Goal: Task Accomplishment & Management: Manage account settings

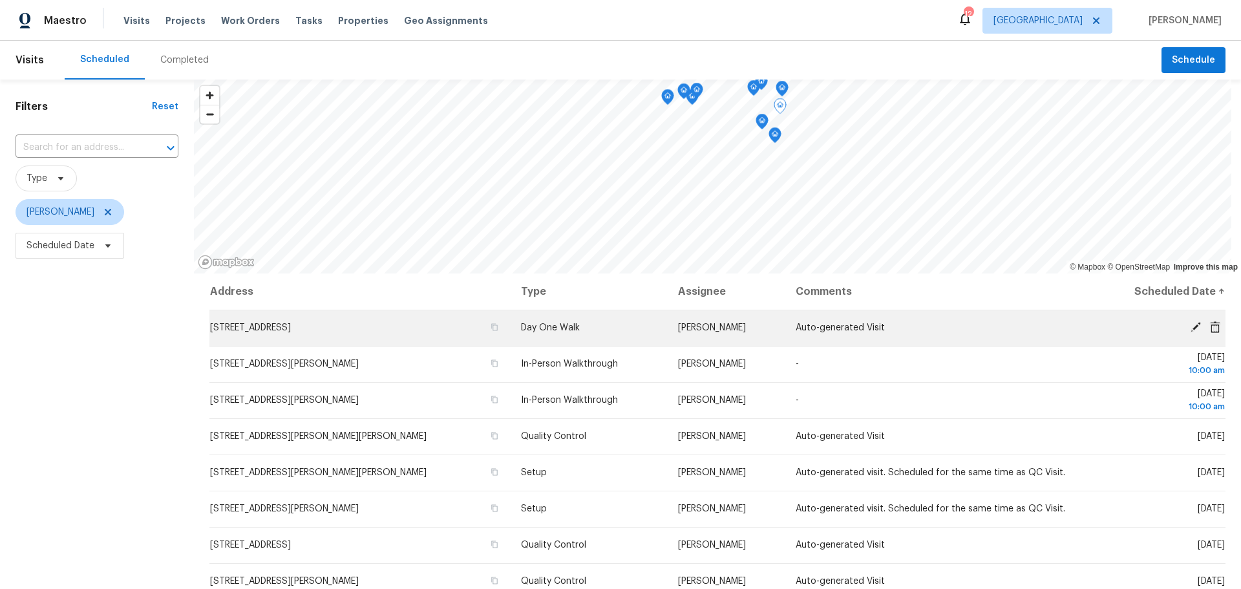
click at [1191, 325] on icon at bounding box center [1196, 327] width 10 height 10
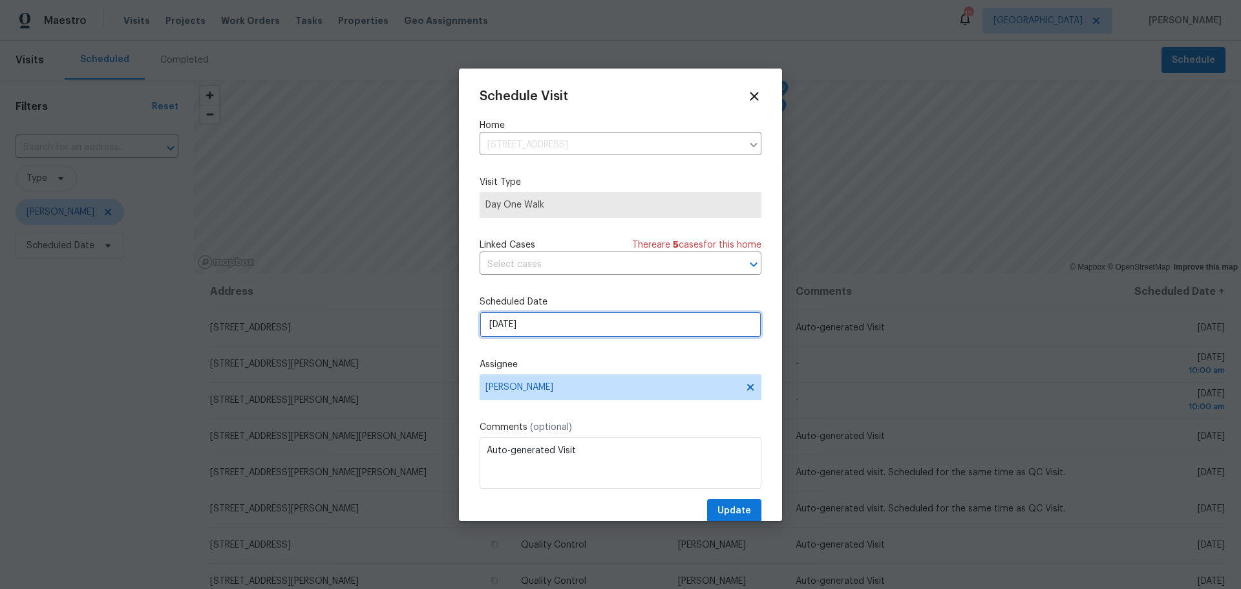
click at [566, 320] on input "[DATE]" at bounding box center [621, 325] width 282 height 26
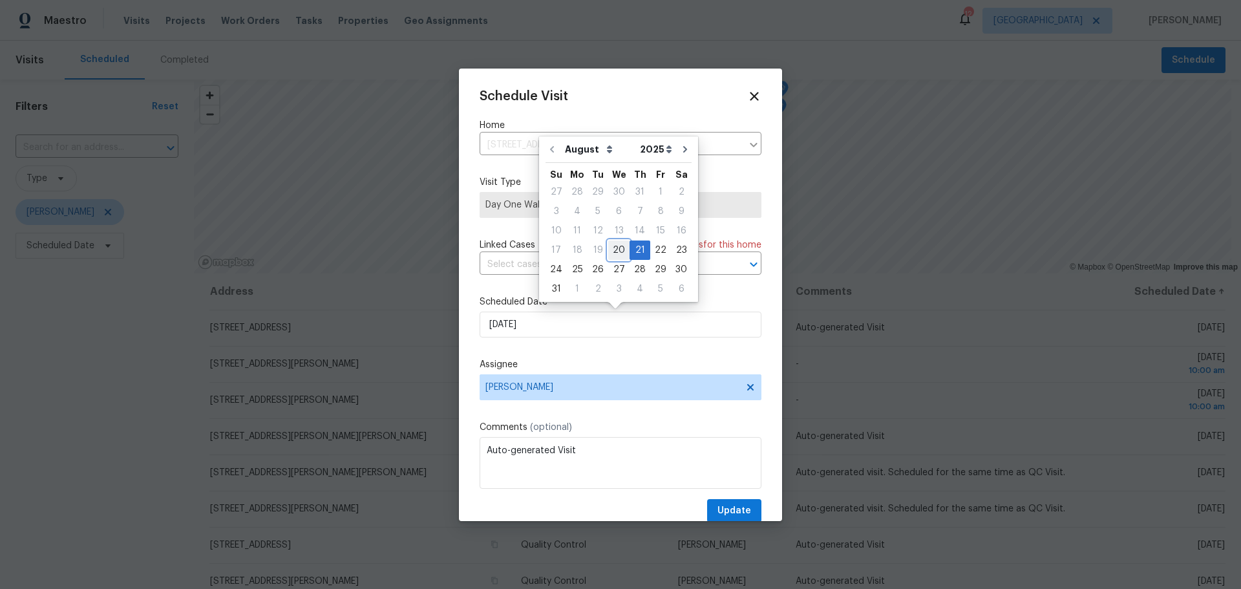
click at [612, 251] on div "20" at bounding box center [618, 250] width 21 height 18
type input "[DATE]"
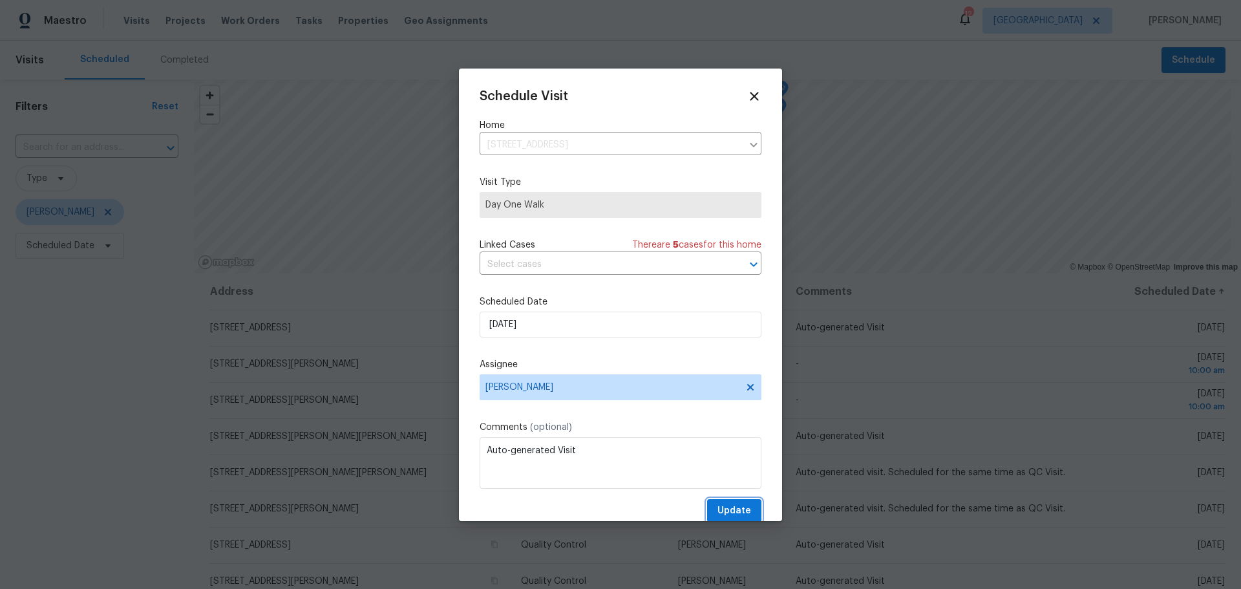
click at [736, 515] on span "Update" at bounding box center [735, 511] width 34 height 16
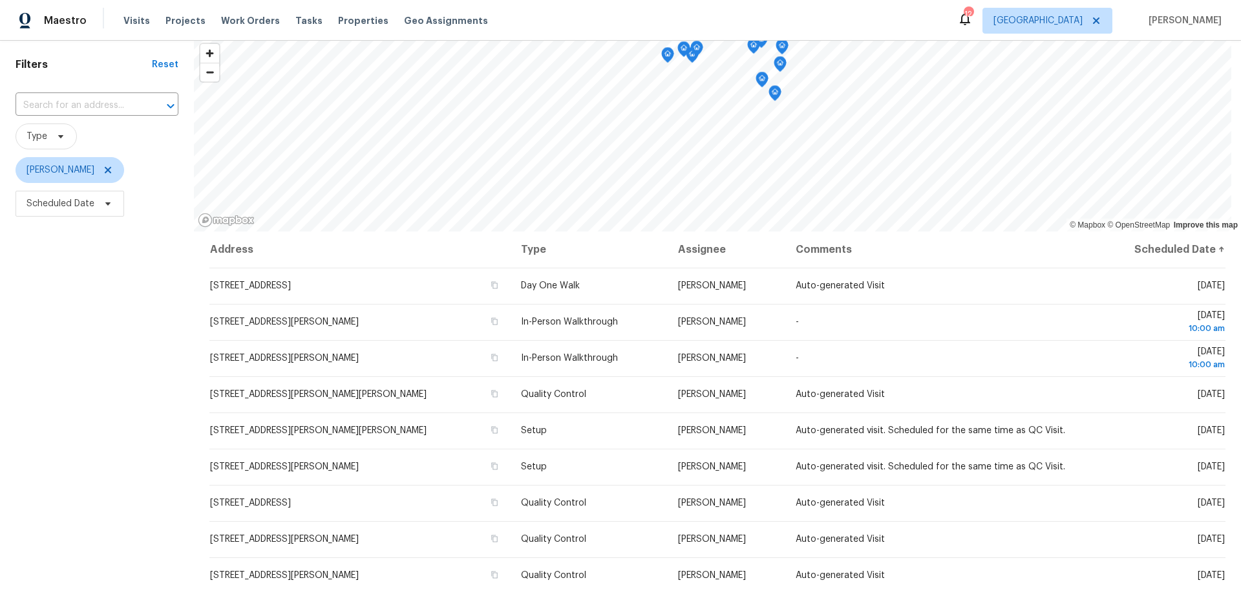
scroll to position [65, 0]
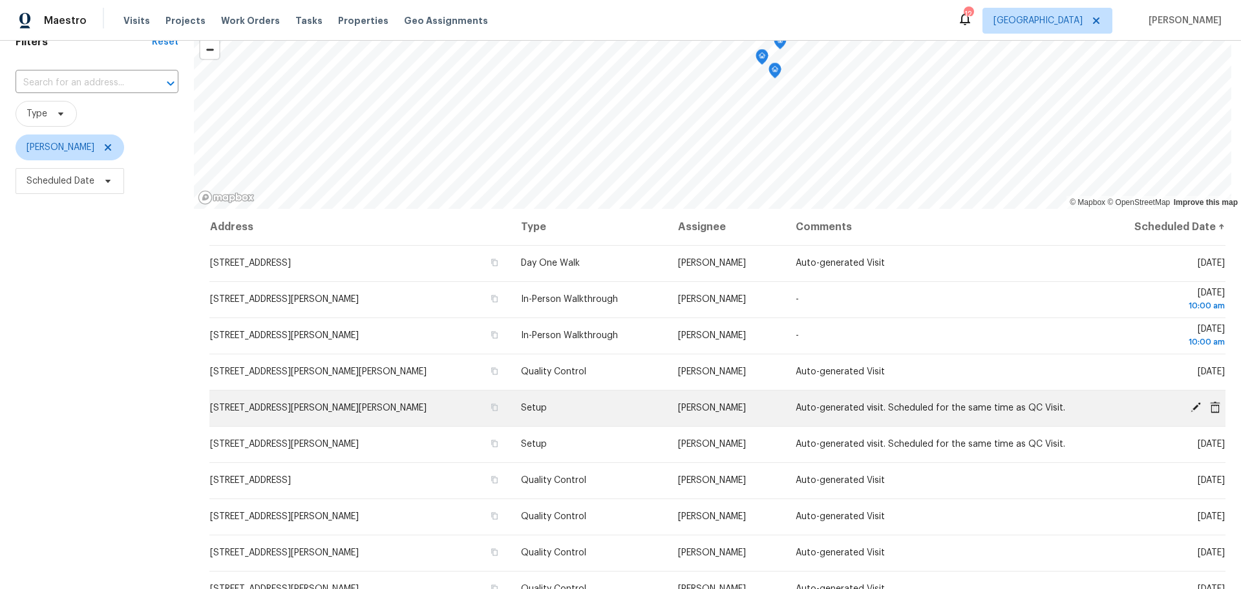
click at [1190, 405] on icon at bounding box center [1196, 408] width 12 height 12
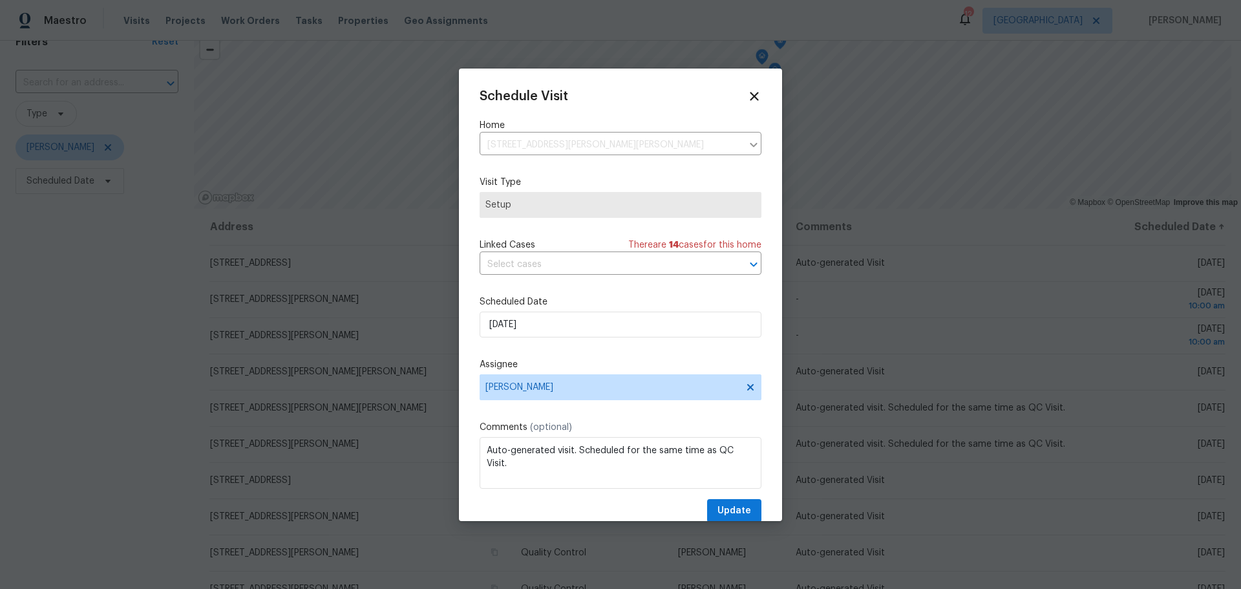
click at [543, 306] on label "Scheduled Date" at bounding box center [621, 301] width 282 height 13
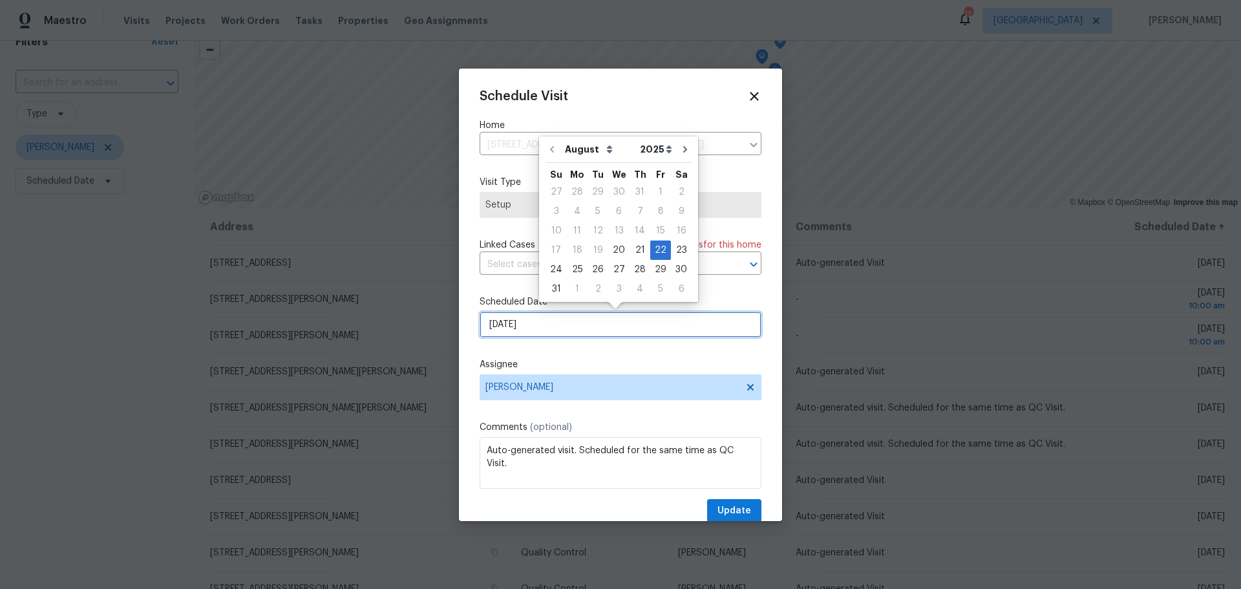
click at [544, 316] on input "[DATE]" at bounding box center [621, 325] width 282 height 26
click at [611, 245] on div "20" at bounding box center [618, 250] width 21 height 18
type input "[DATE]"
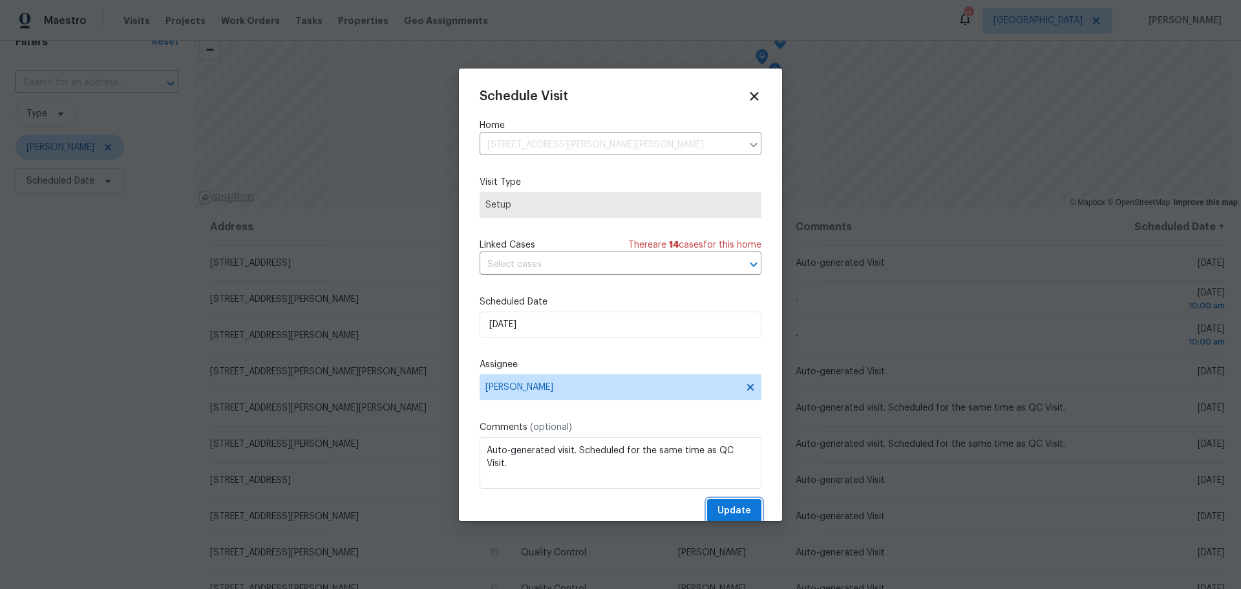
click at [718, 509] on span "Update" at bounding box center [735, 511] width 34 height 16
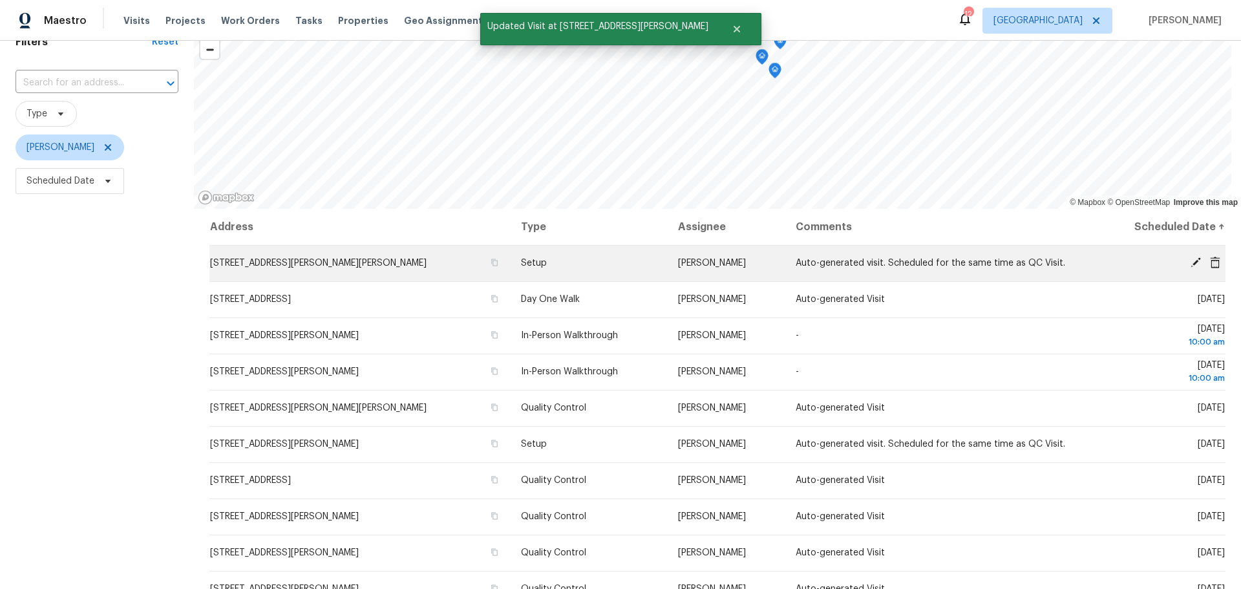
click at [235, 253] on td "12 Wallach Dr, Fenton, MO 63026" at bounding box center [359, 263] width 301 height 36
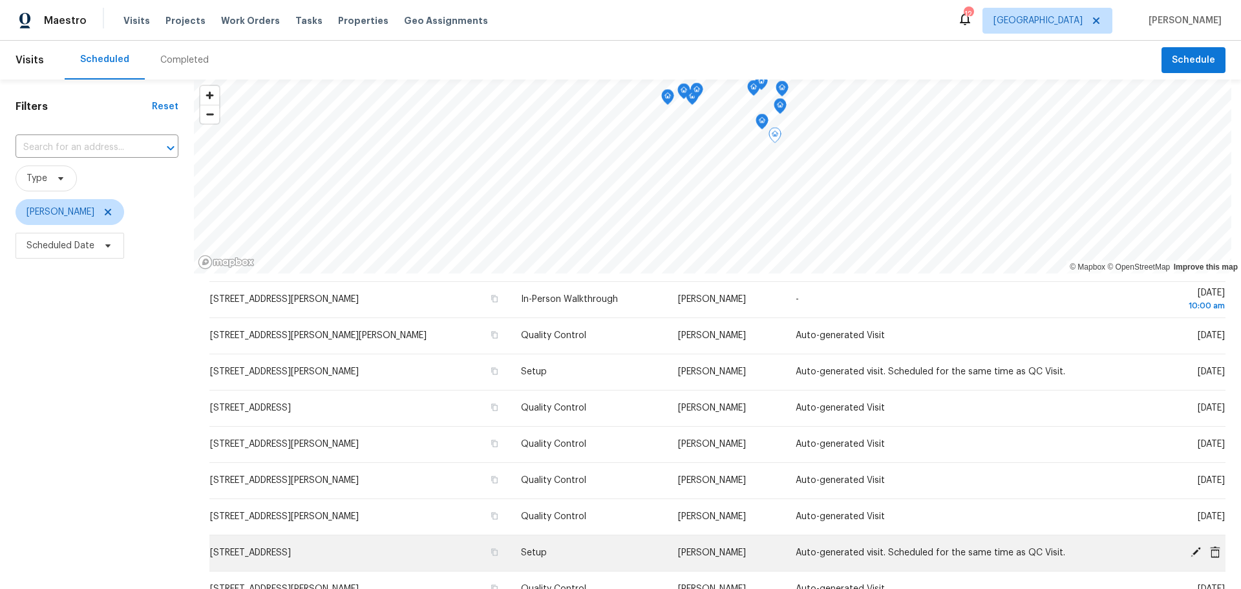
scroll to position [194, 0]
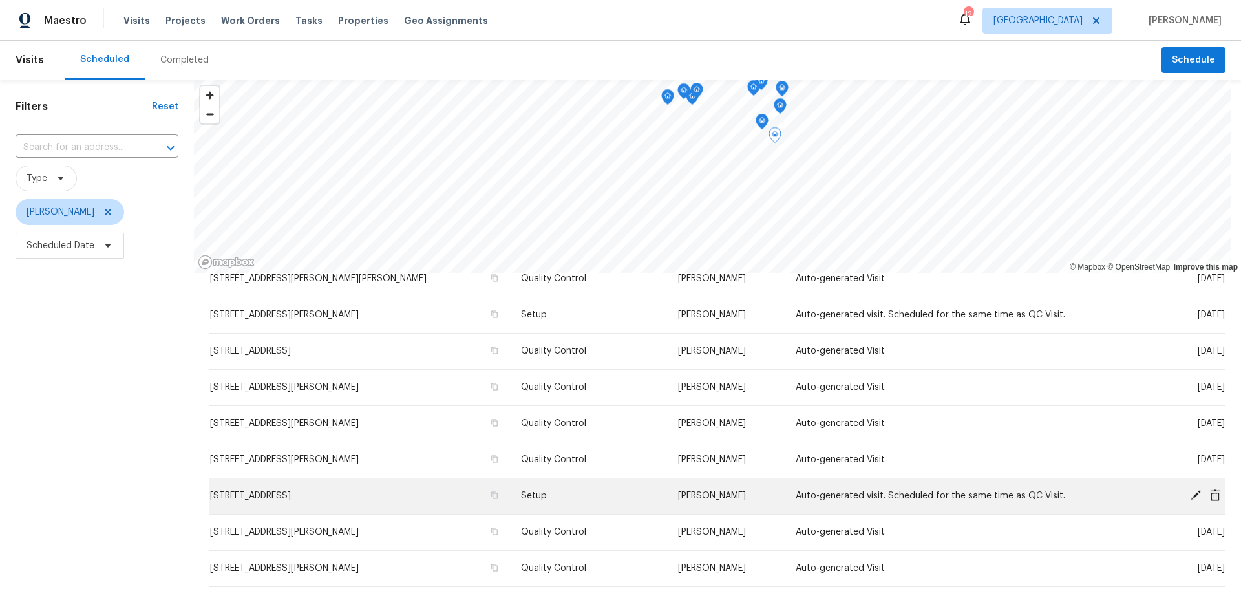
click at [1191, 494] on icon at bounding box center [1196, 495] width 10 height 10
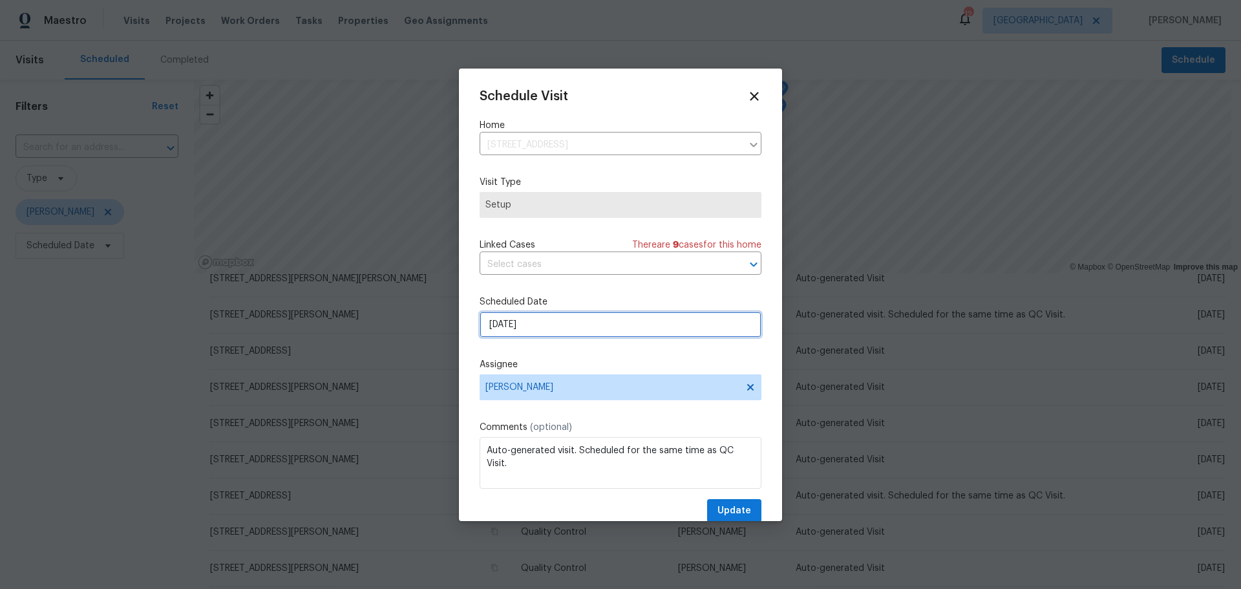
click at [535, 319] on input "[DATE]" at bounding box center [621, 325] width 282 height 26
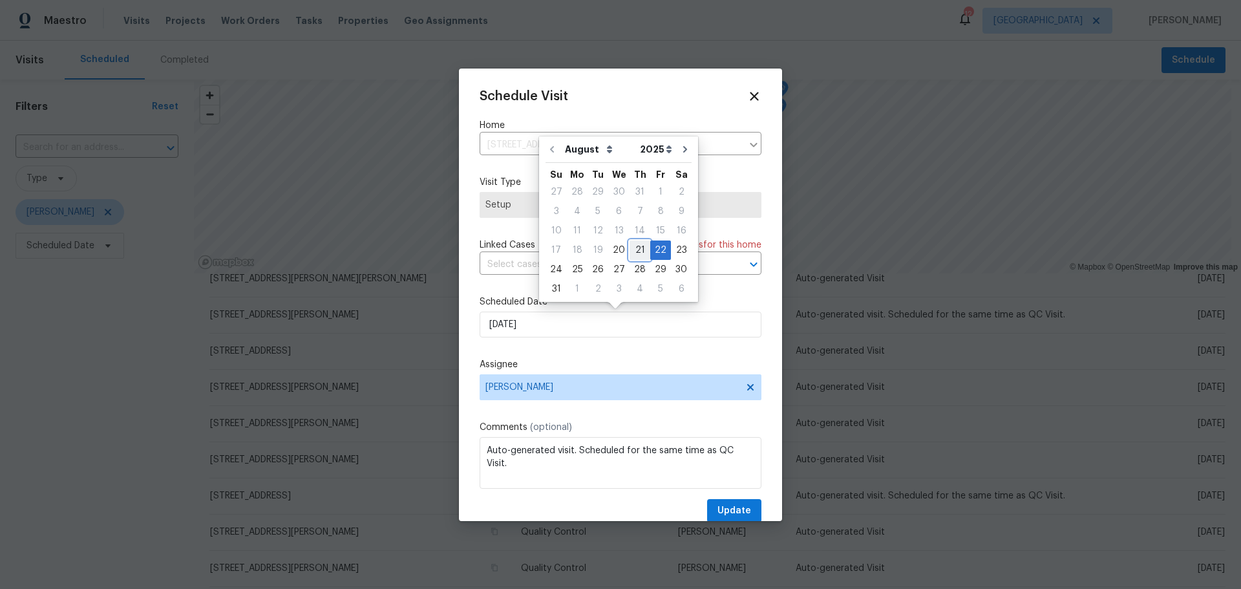
click at [638, 250] on div "21" at bounding box center [640, 250] width 21 height 18
type input "[DATE]"
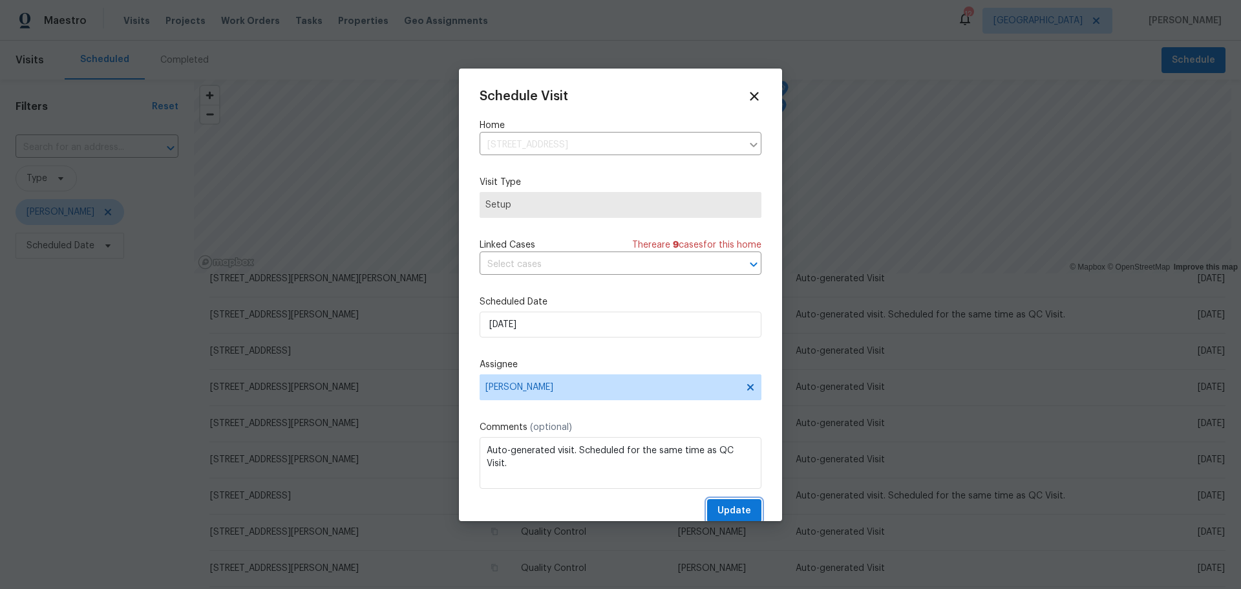
click at [719, 507] on span "Update" at bounding box center [735, 511] width 34 height 16
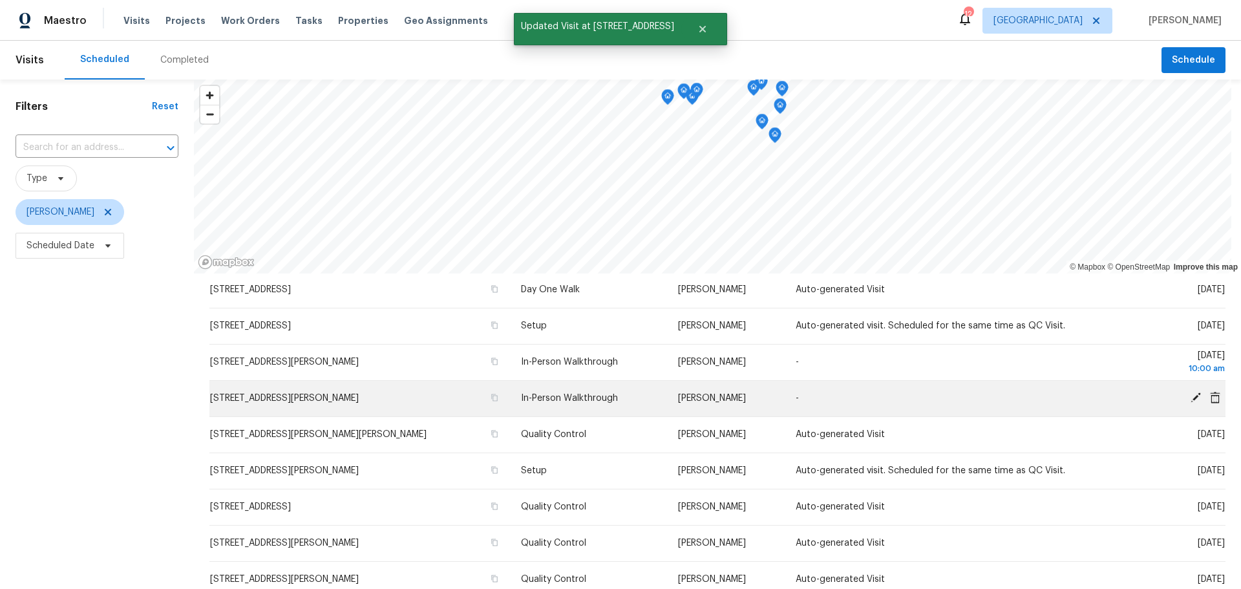
scroll to position [0, 0]
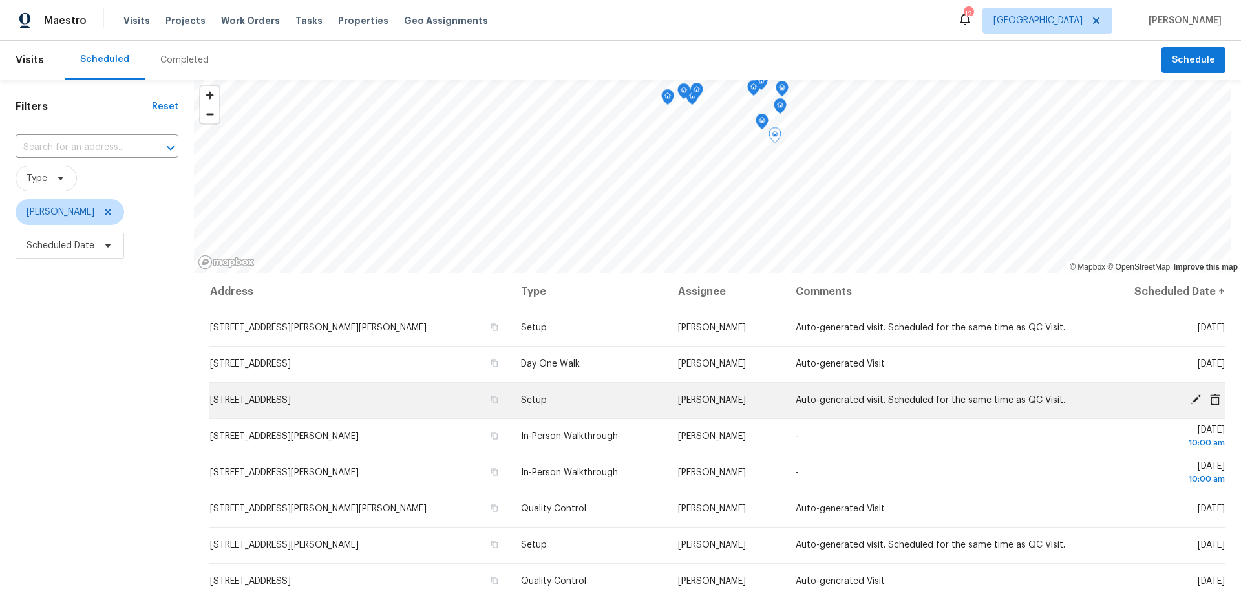
click at [1190, 400] on icon at bounding box center [1196, 400] width 12 height 12
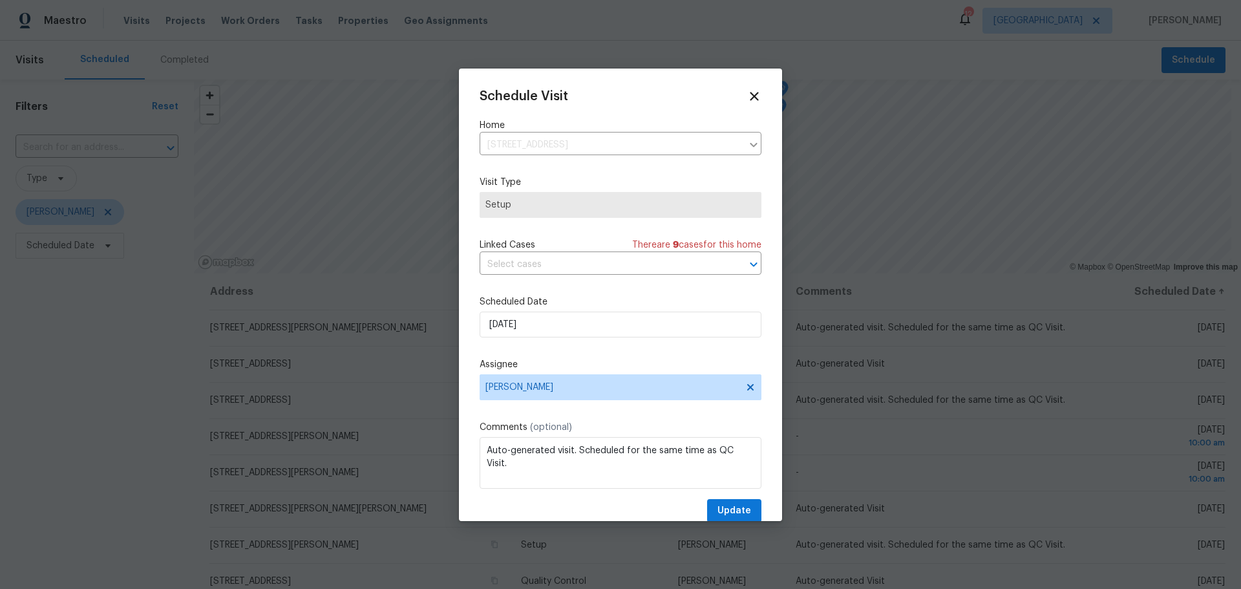
click at [657, 338] on div "Schedule Visit Home 3049 Summerfield Manor Dr, Saint Louis, MO 63129 ​ Visit Ty…" at bounding box center [621, 306] width 282 height 434
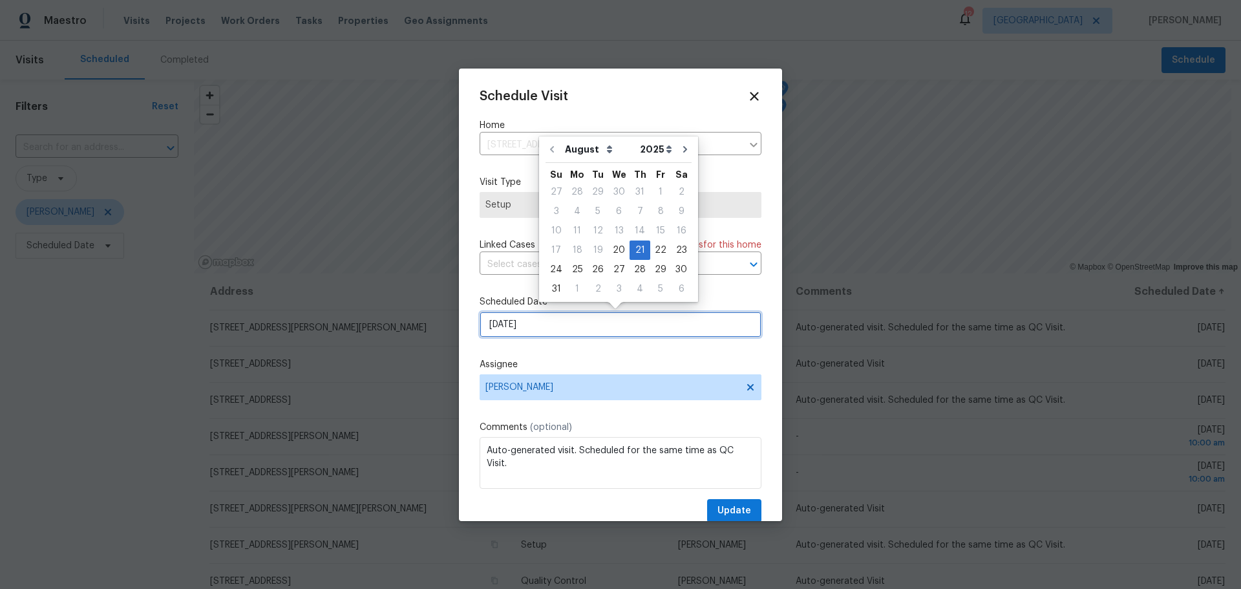
click at [648, 321] on input "8/21/2025" at bounding box center [621, 325] width 282 height 26
click at [609, 243] on div "20" at bounding box center [618, 250] width 21 height 18
type input "8/20/2025"
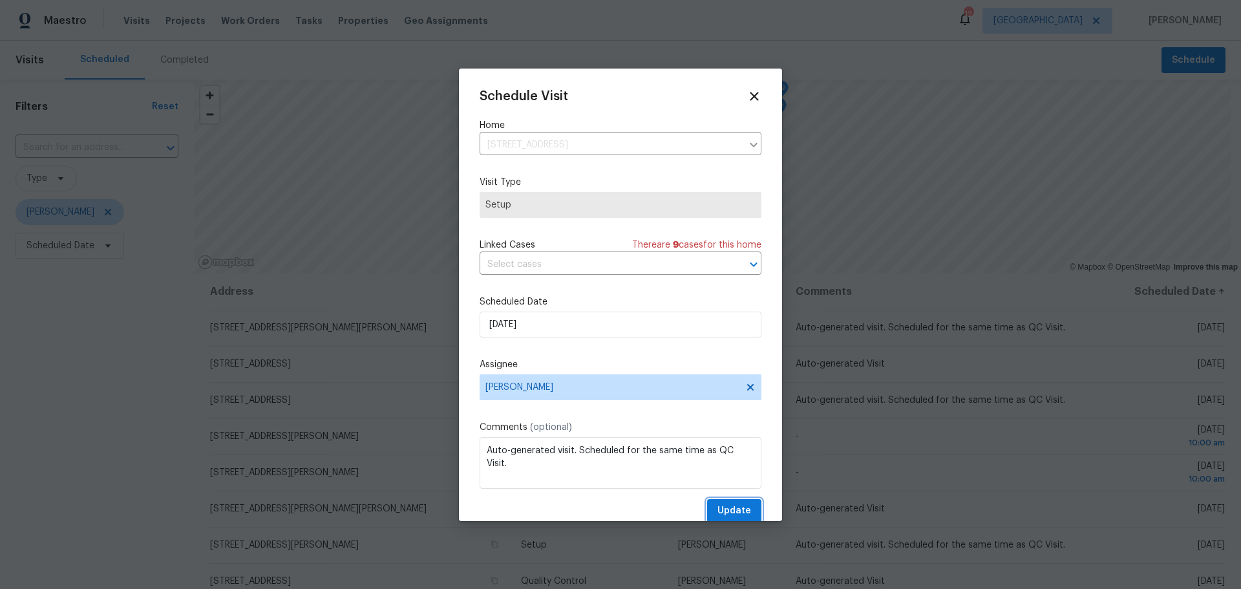
click at [719, 508] on span "Update" at bounding box center [735, 511] width 34 height 16
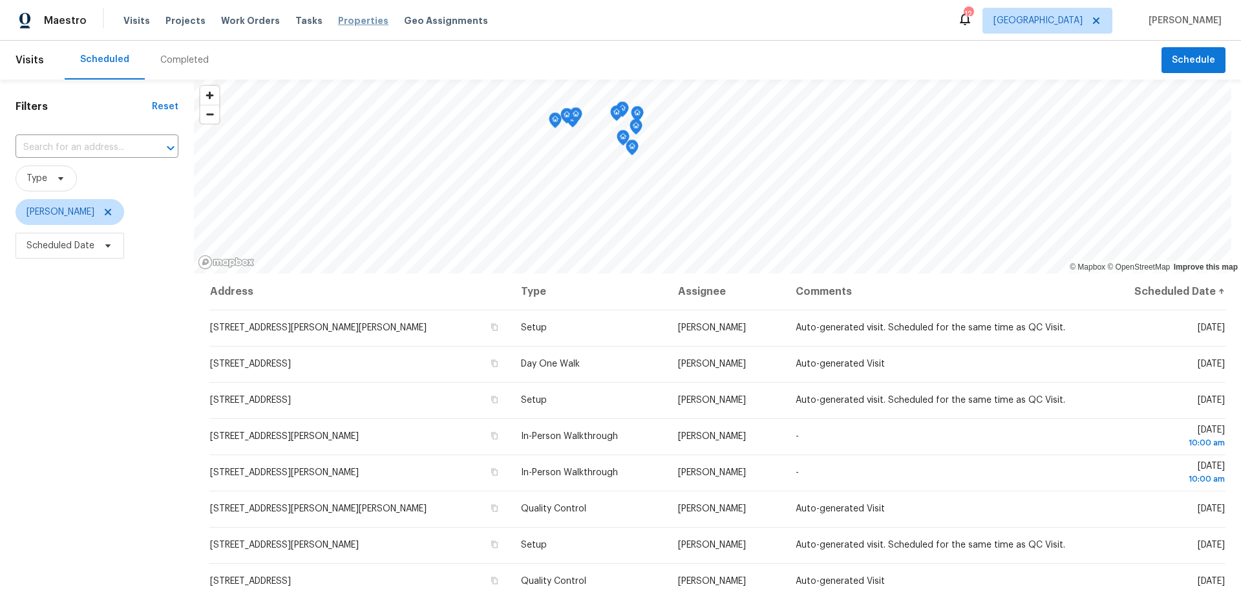
click at [338, 16] on span "Properties" at bounding box center [363, 20] width 50 height 13
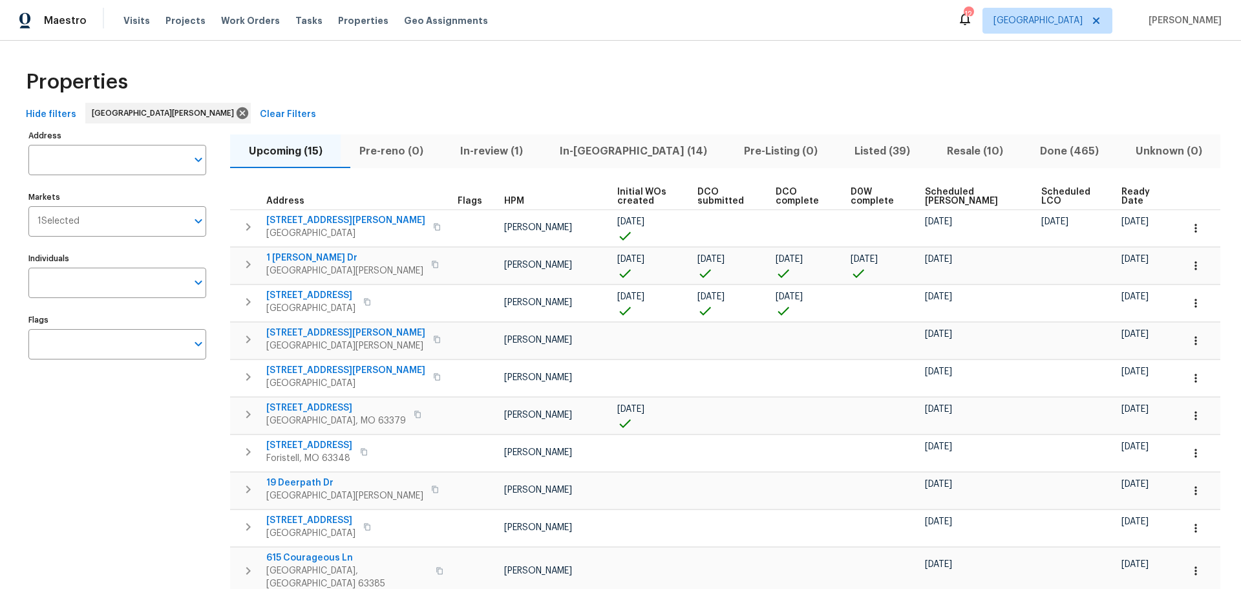
click at [973, 18] on icon at bounding box center [966, 19] width 16 height 16
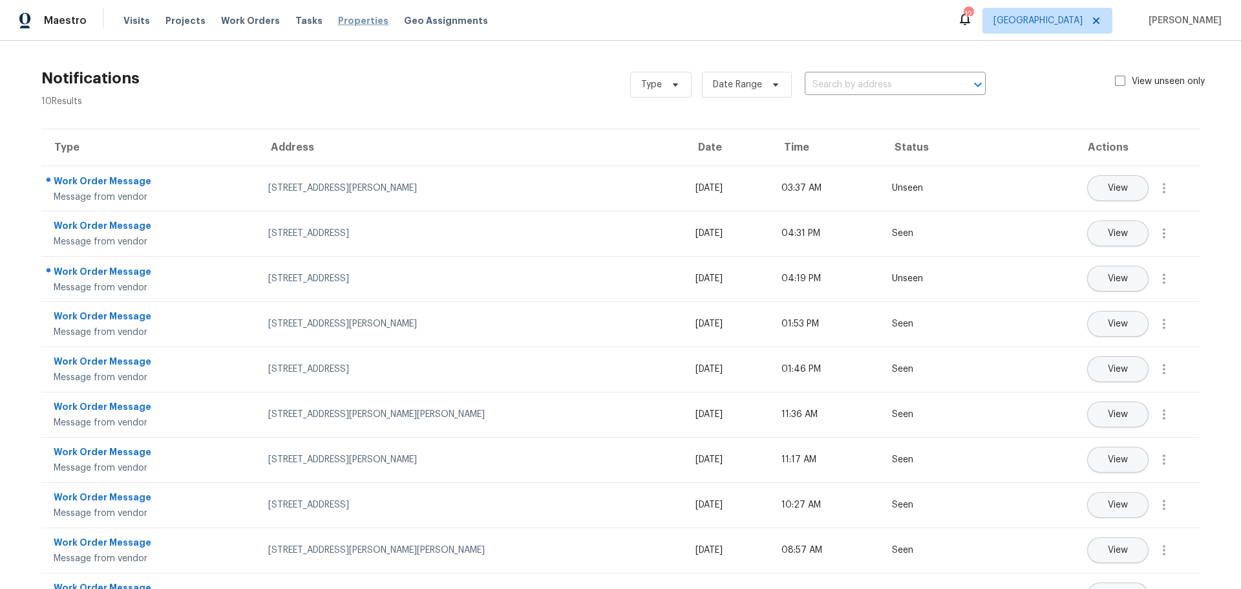
click at [338, 26] on span "Properties" at bounding box center [363, 20] width 50 height 13
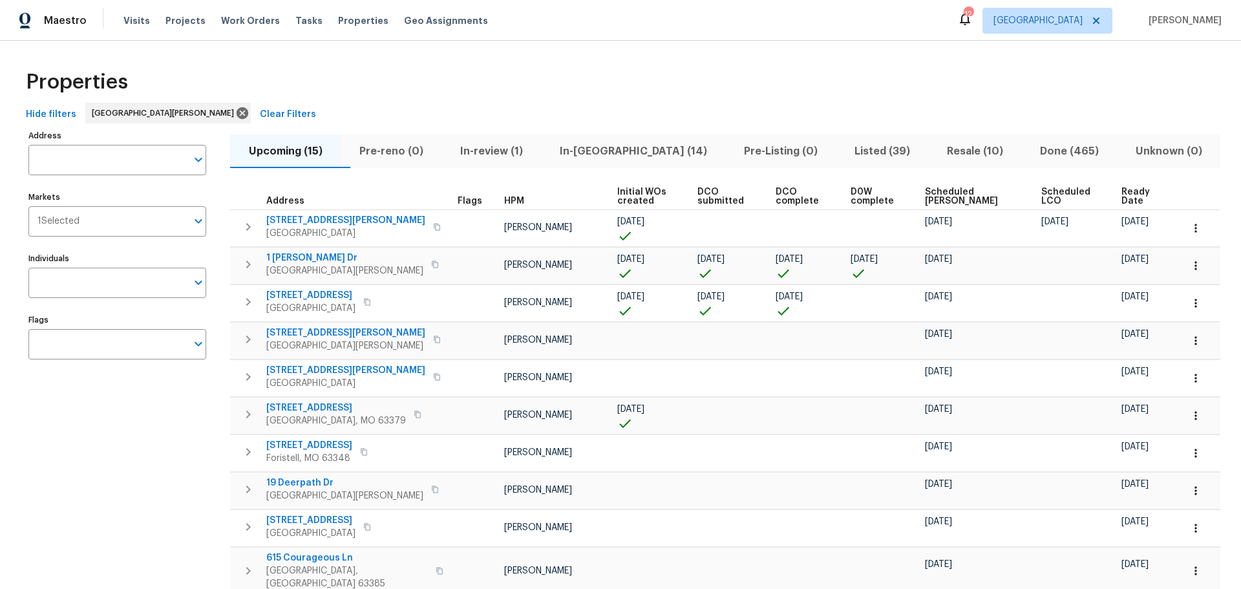
click at [643, 161] on button "In-[GEOGRAPHIC_DATA] (14)" at bounding box center [633, 151] width 184 height 34
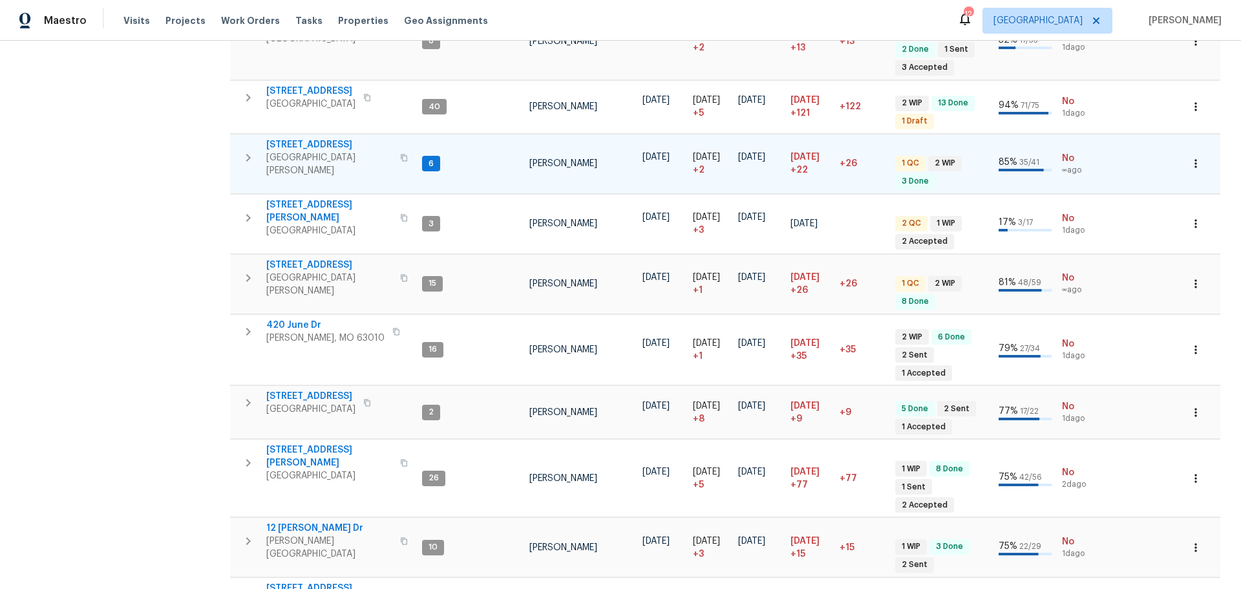
scroll to position [453, 0]
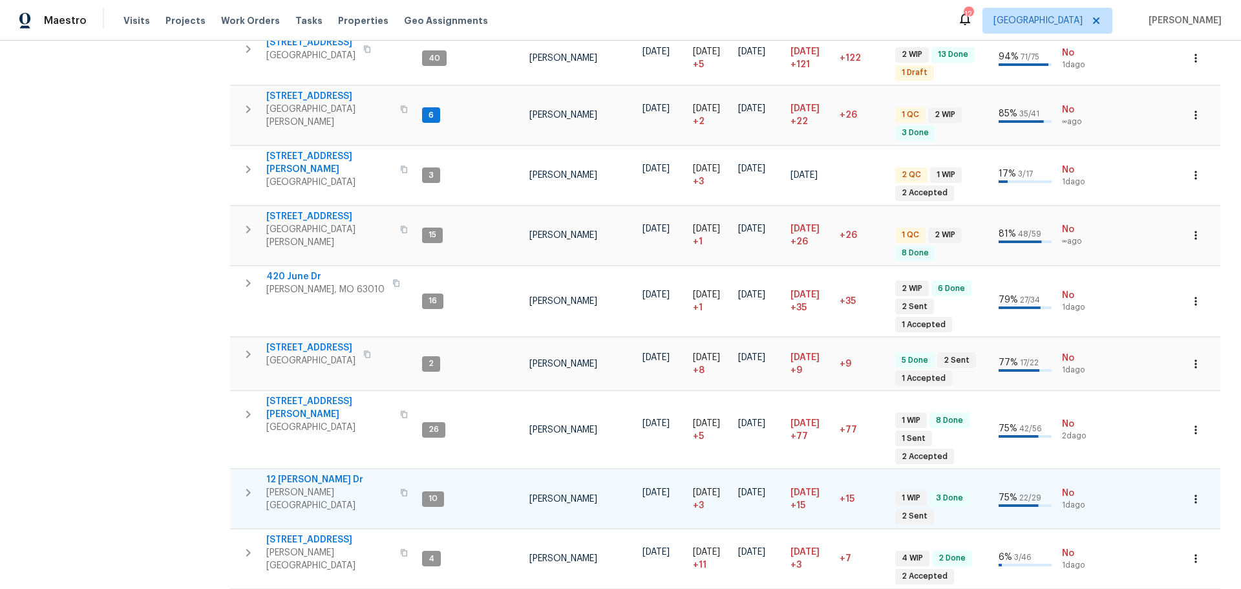
click at [287, 473] on span "12 [PERSON_NAME] Dr" at bounding box center [329, 479] width 126 height 13
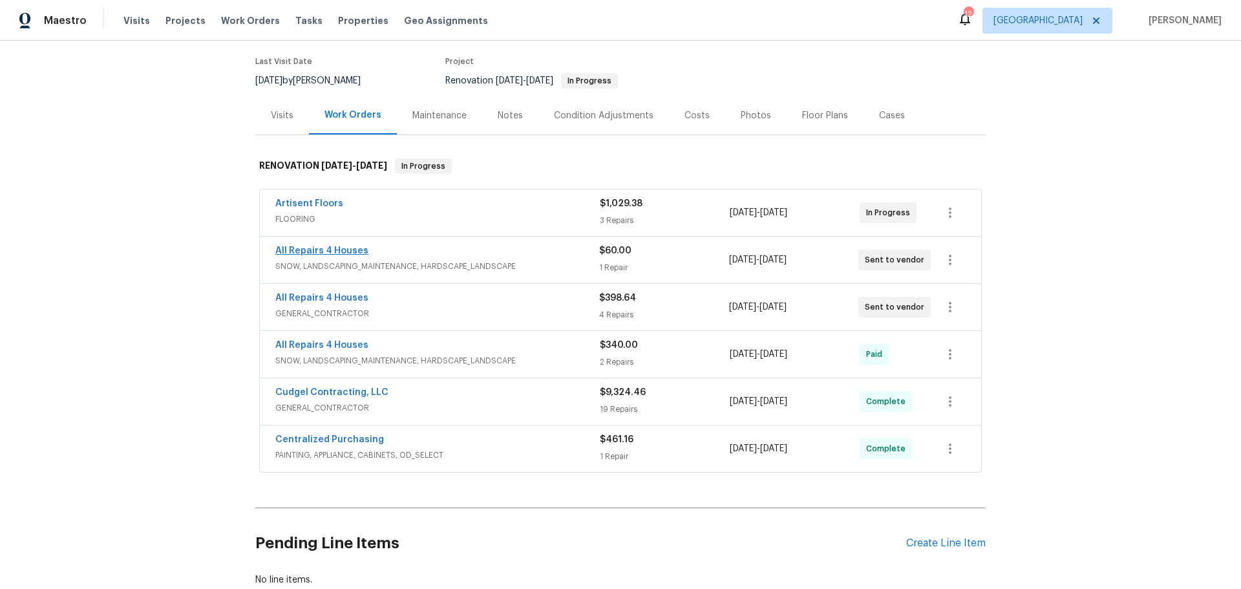
scroll to position [129, 0]
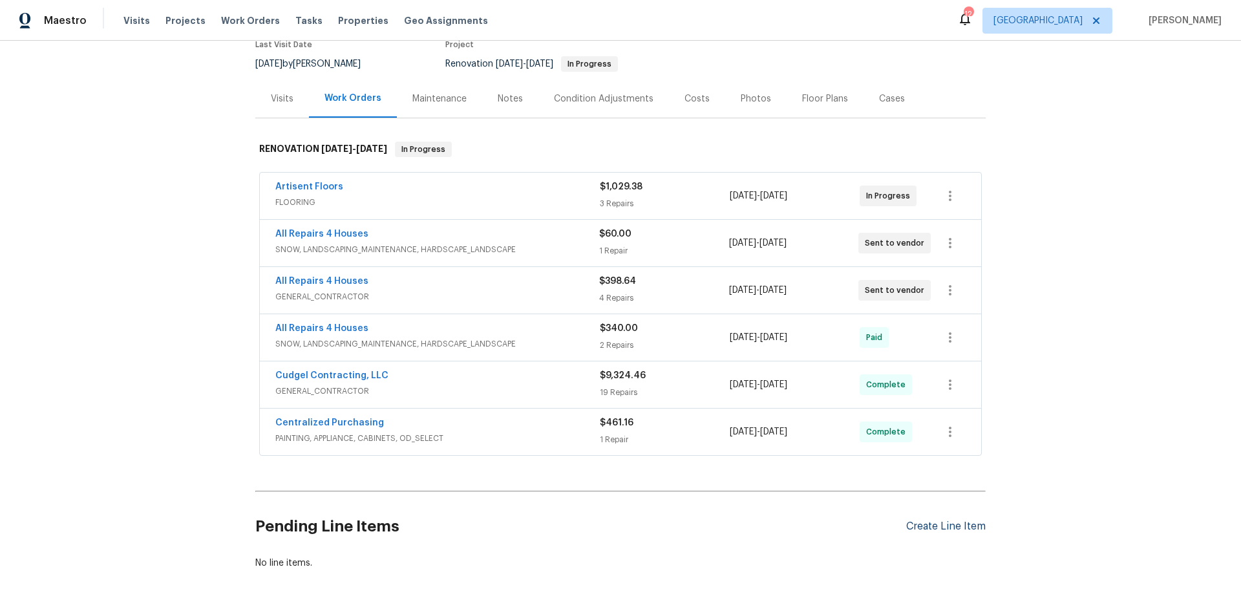
click at [932, 520] on div "Create Line Item" at bounding box center [947, 526] width 80 height 12
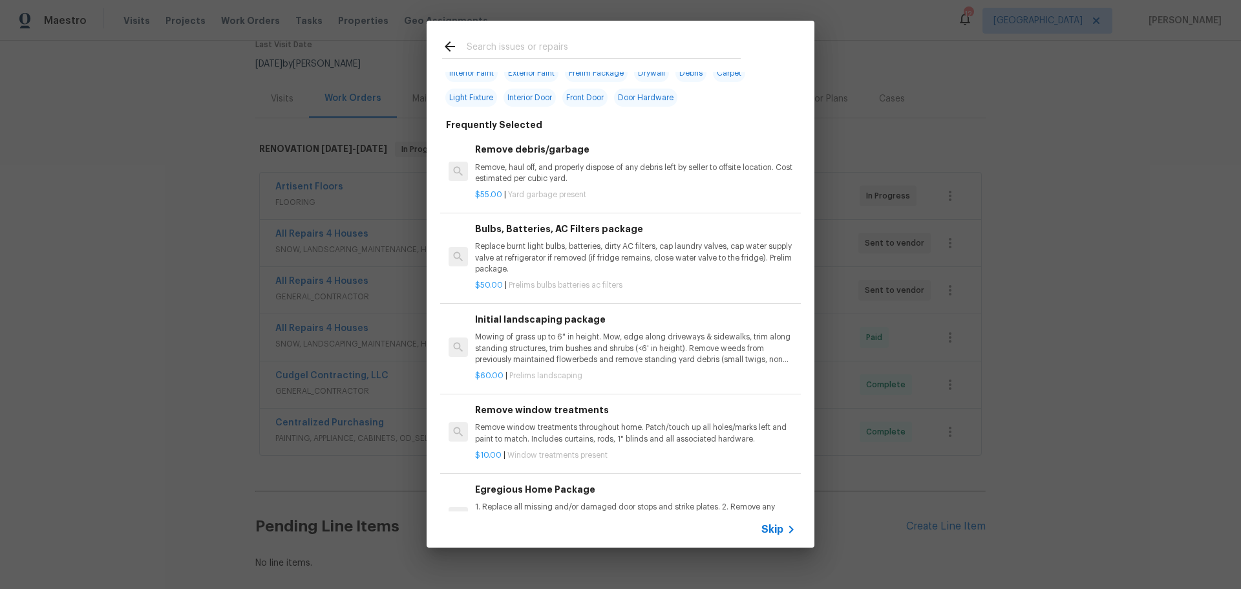
scroll to position [0, 0]
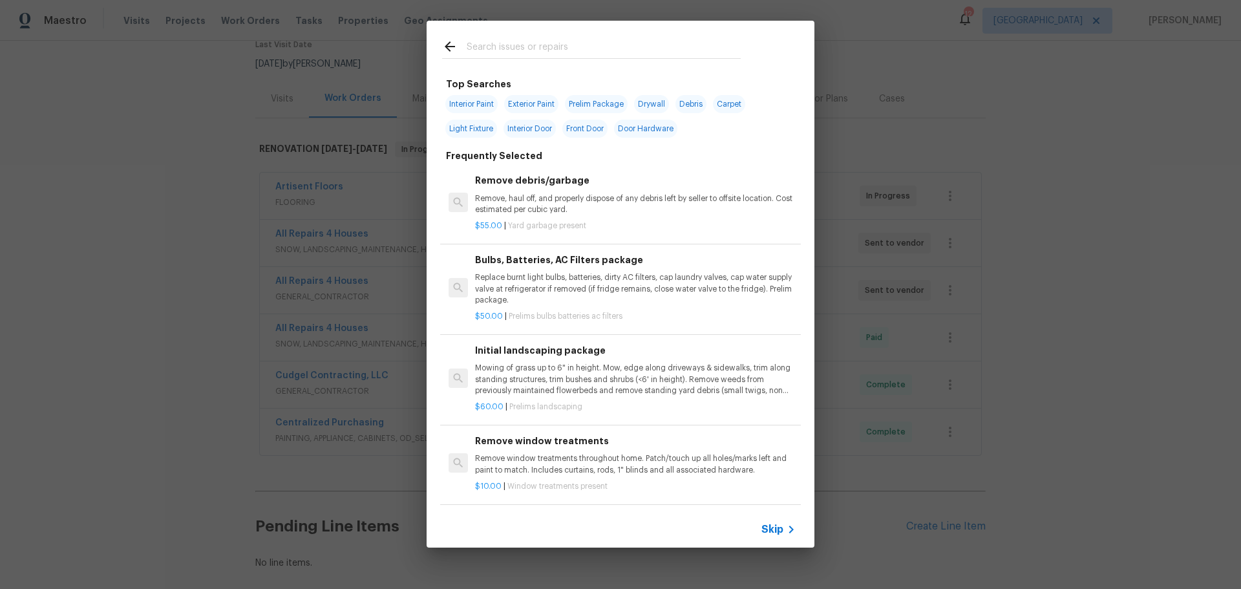
click at [519, 53] on input "text" at bounding box center [604, 48] width 274 height 19
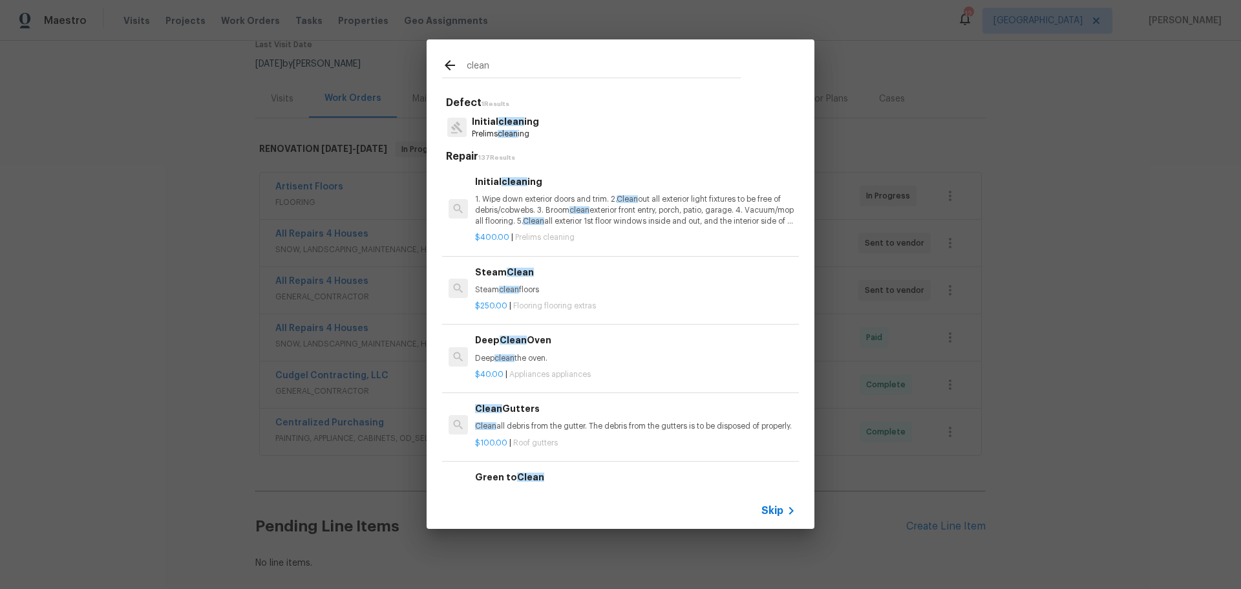
type input "clean"
click at [545, 209] on p "1. Wipe down exterior doors and trim. 2. Clean out all exterior light fixtures …" at bounding box center [635, 210] width 321 height 33
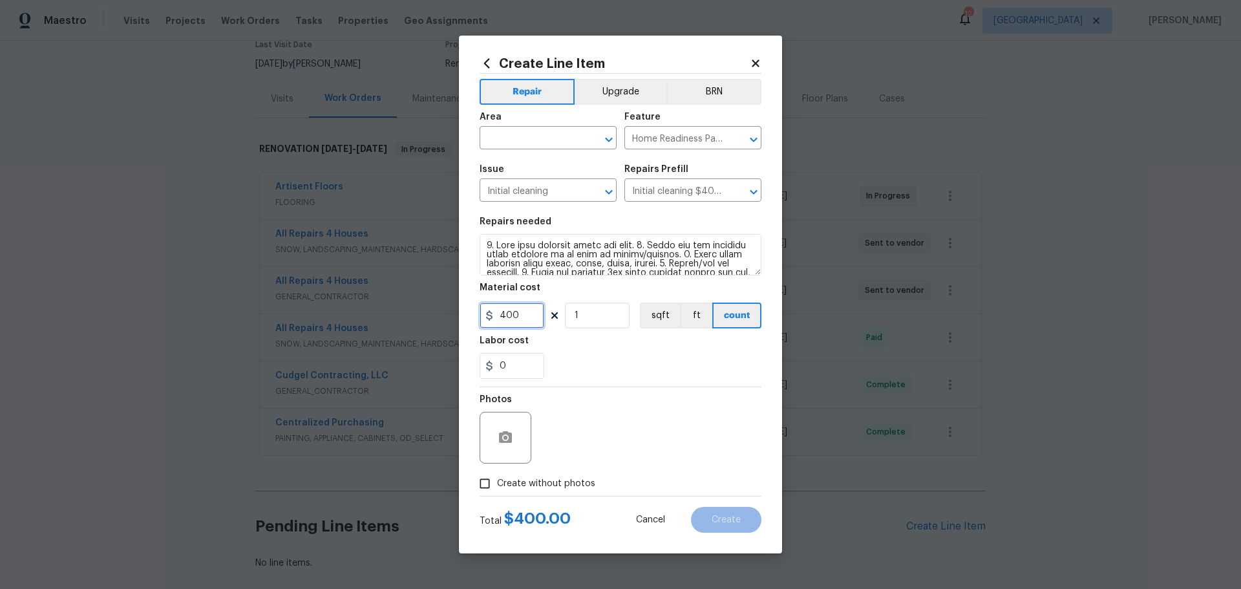
click at [508, 313] on input "400" at bounding box center [512, 316] width 65 height 26
type input "250"
click at [600, 371] on div "0" at bounding box center [621, 366] width 282 height 26
click at [577, 138] on input "text" at bounding box center [530, 139] width 101 height 20
click at [536, 191] on li "Interior Overall" at bounding box center [548, 188] width 137 height 21
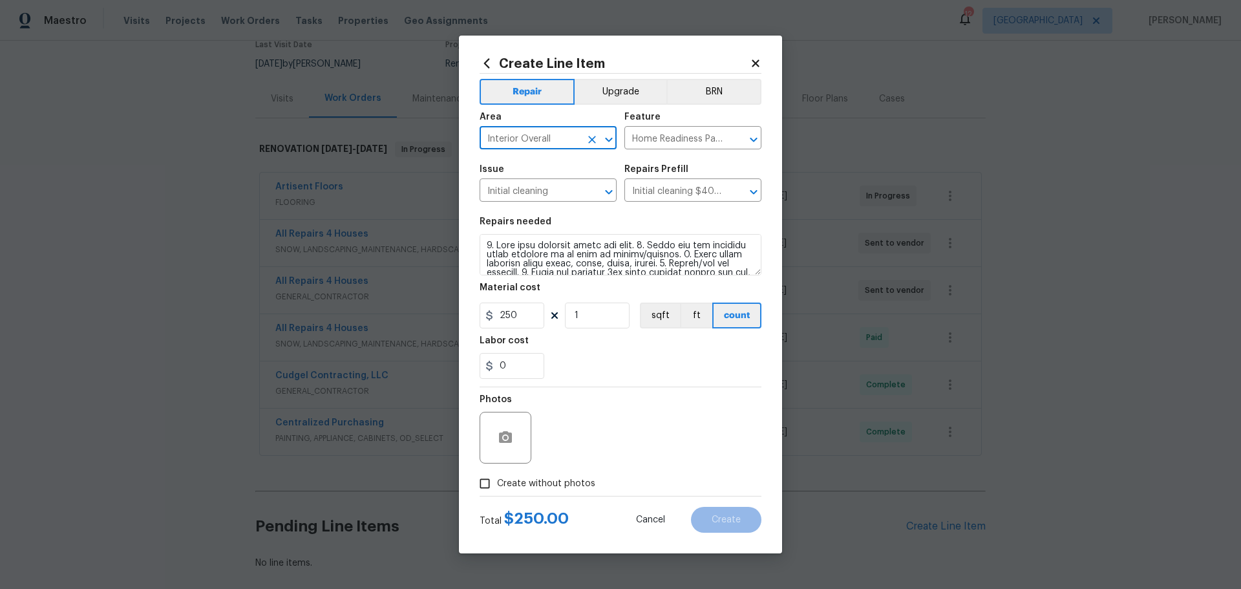
type input "Interior Overall"
click at [541, 478] on span "Create without photos" at bounding box center [546, 484] width 98 height 14
click at [497, 478] on input "Create without photos" at bounding box center [485, 483] width 25 height 25
checkbox input "true"
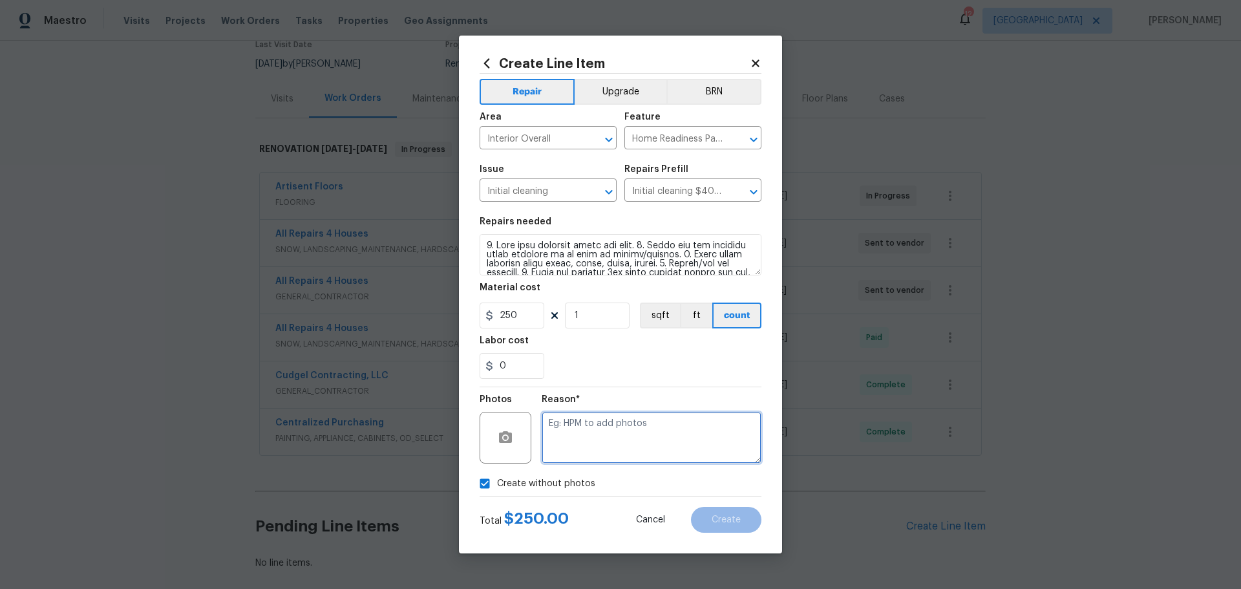
click at [592, 456] on textarea at bounding box center [652, 438] width 220 height 52
type textarea "1"
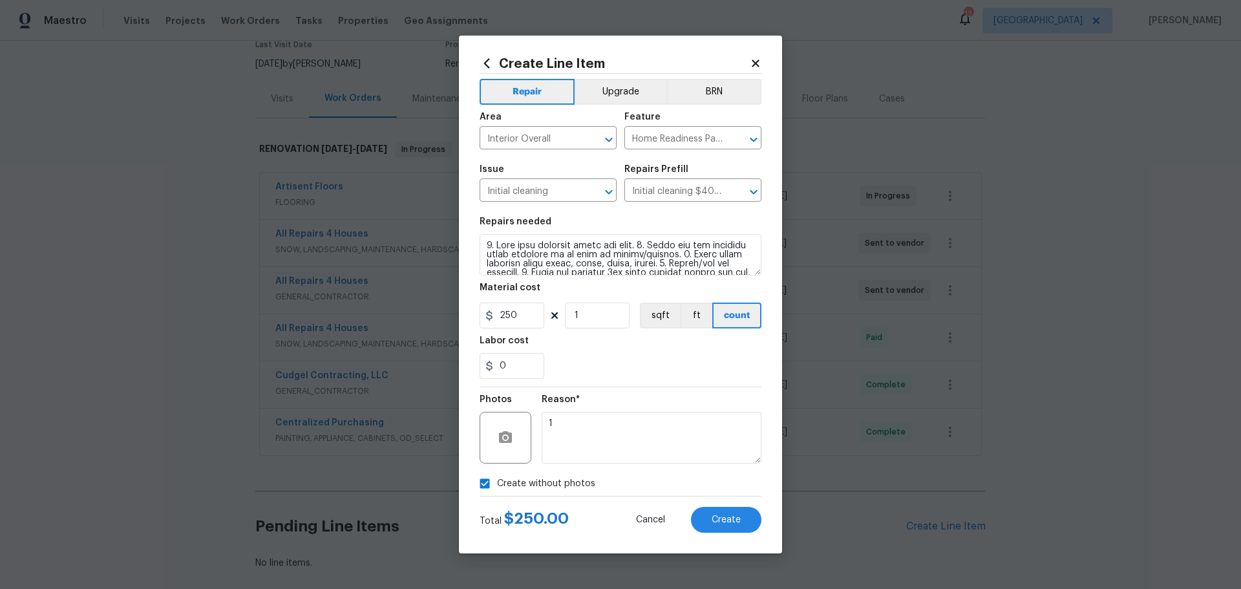
click at [756, 508] on div "Cancel Create" at bounding box center [689, 520] width 146 height 26
click at [744, 512] on button "Create" at bounding box center [726, 520] width 70 height 26
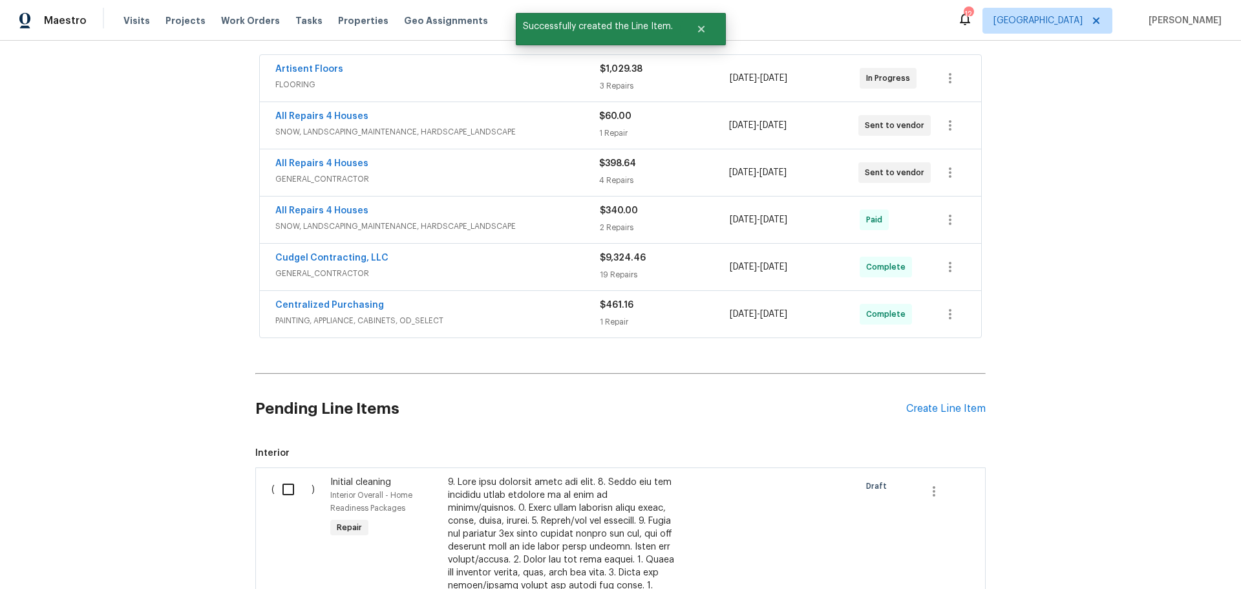
scroll to position [323, 0]
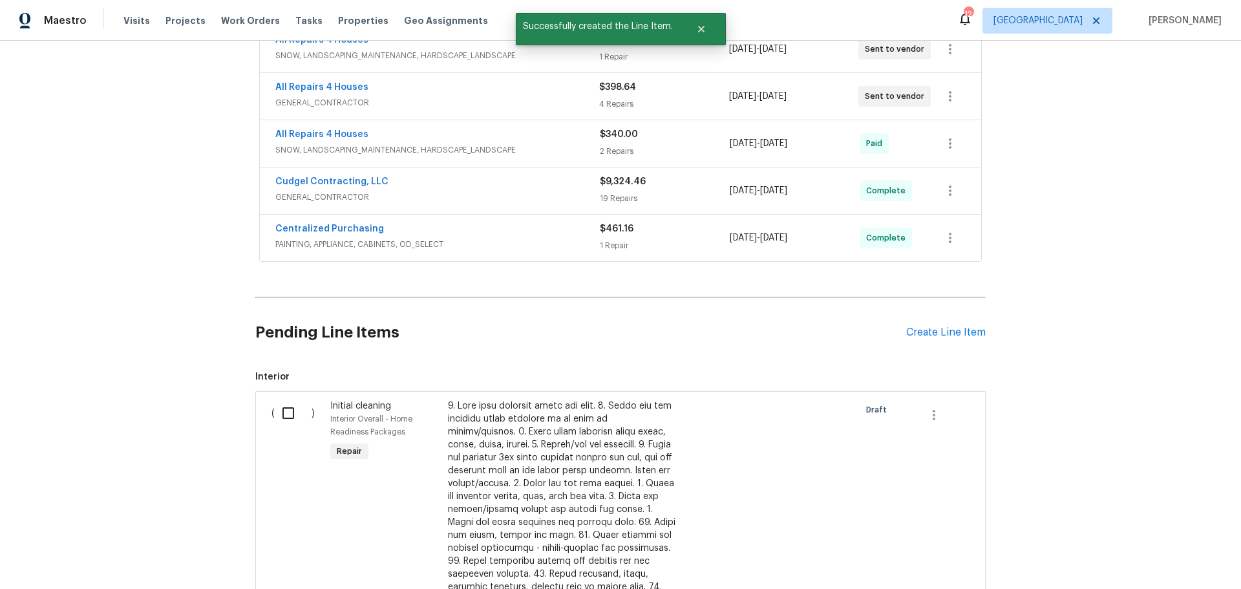
click at [275, 400] on input "checkbox" at bounding box center [293, 413] width 37 height 27
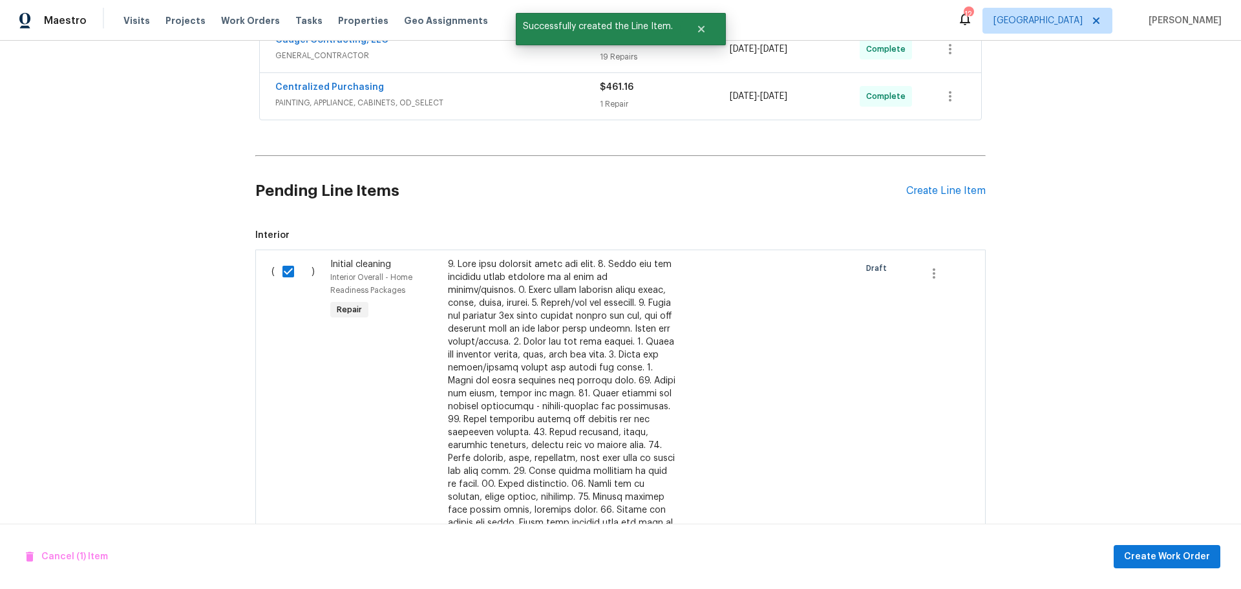
scroll to position [517, 0]
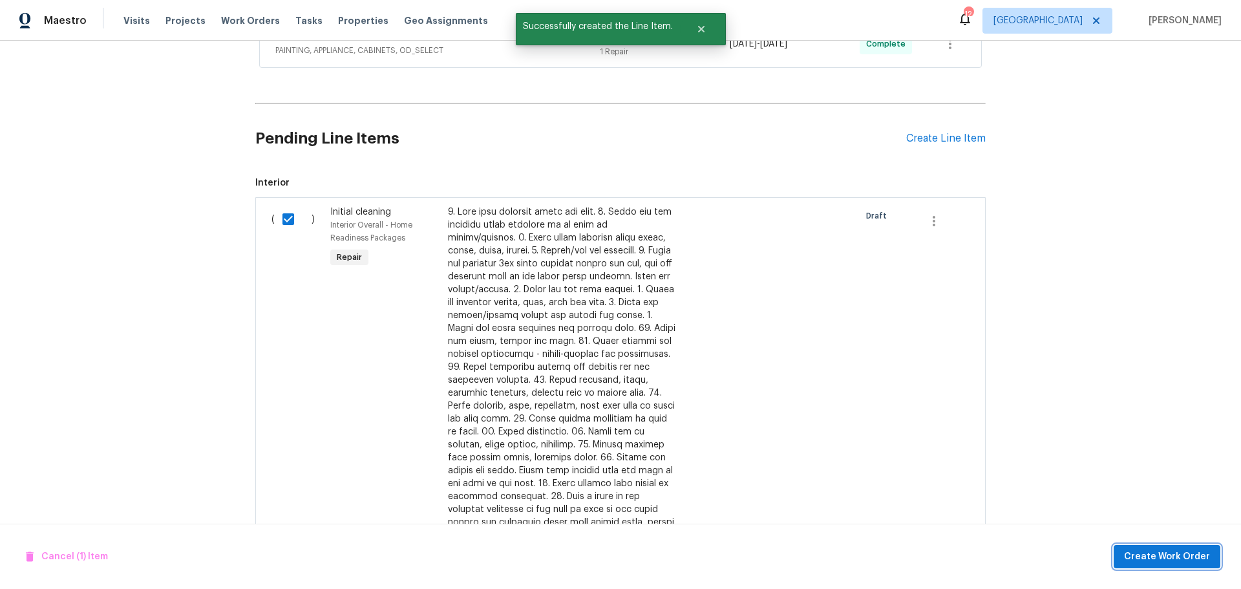
click at [1133, 552] on span "Create Work Order" at bounding box center [1167, 557] width 86 height 16
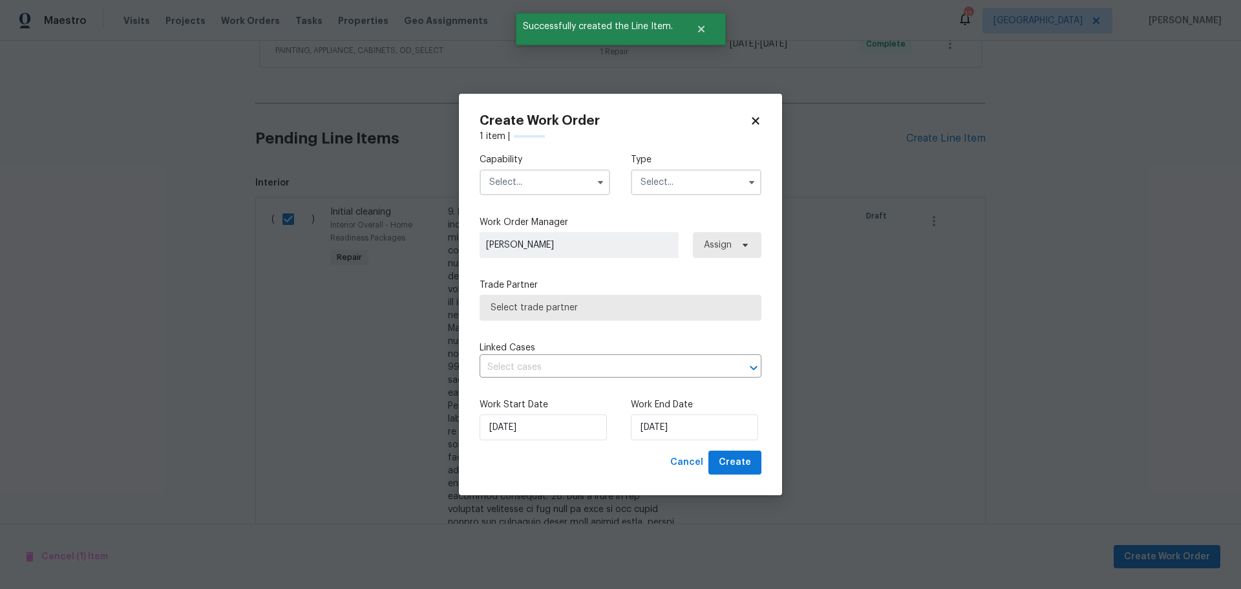
checkbox input "false"
click at [563, 184] on input "text" at bounding box center [545, 182] width 131 height 26
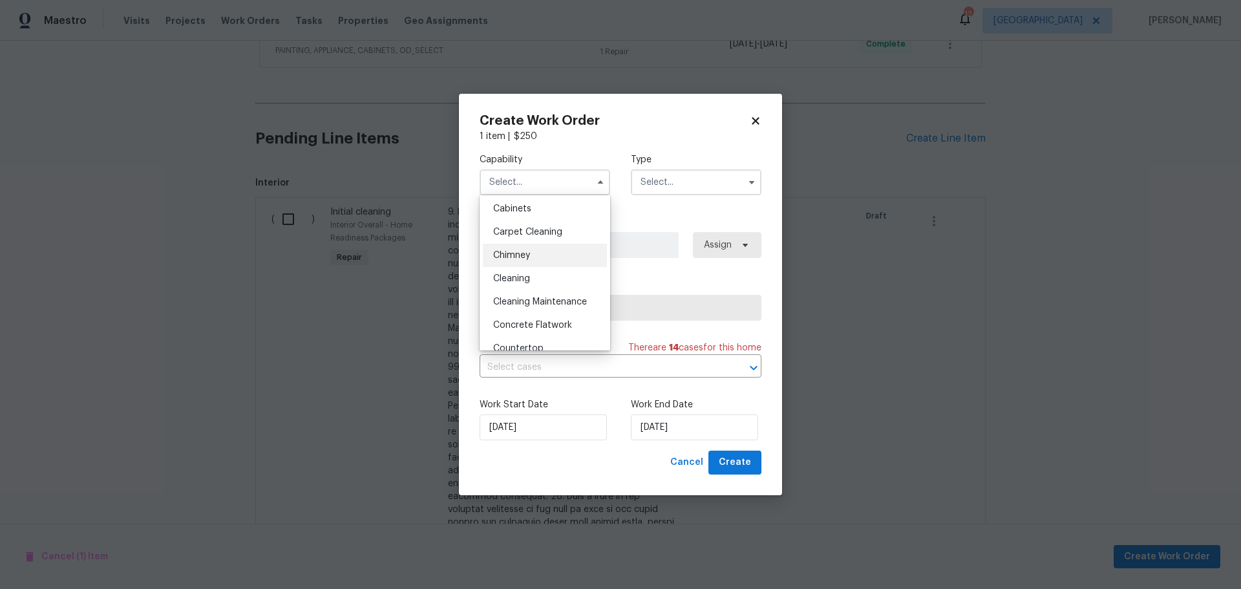
scroll to position [129, 0]
click at [559, 259] on div "Cleaning" at bounding box center [545, 266] width 124 height 23
type input "Cleaning"
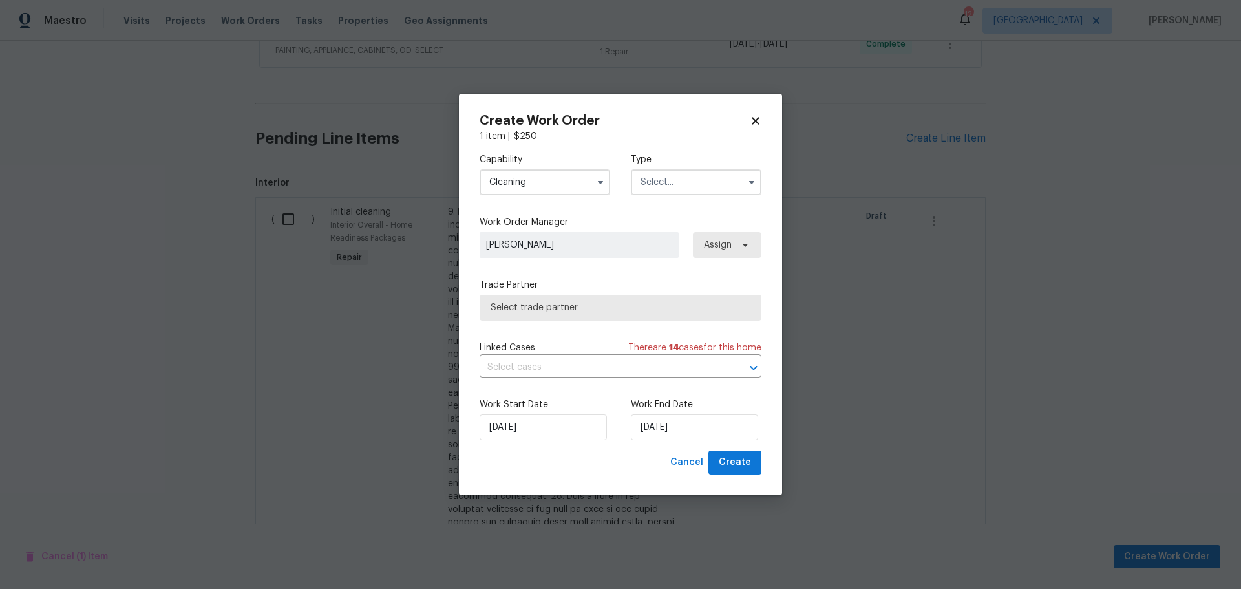
click at [647, 191] on input "text" at bounding box center [696, 182] width 131 height 26
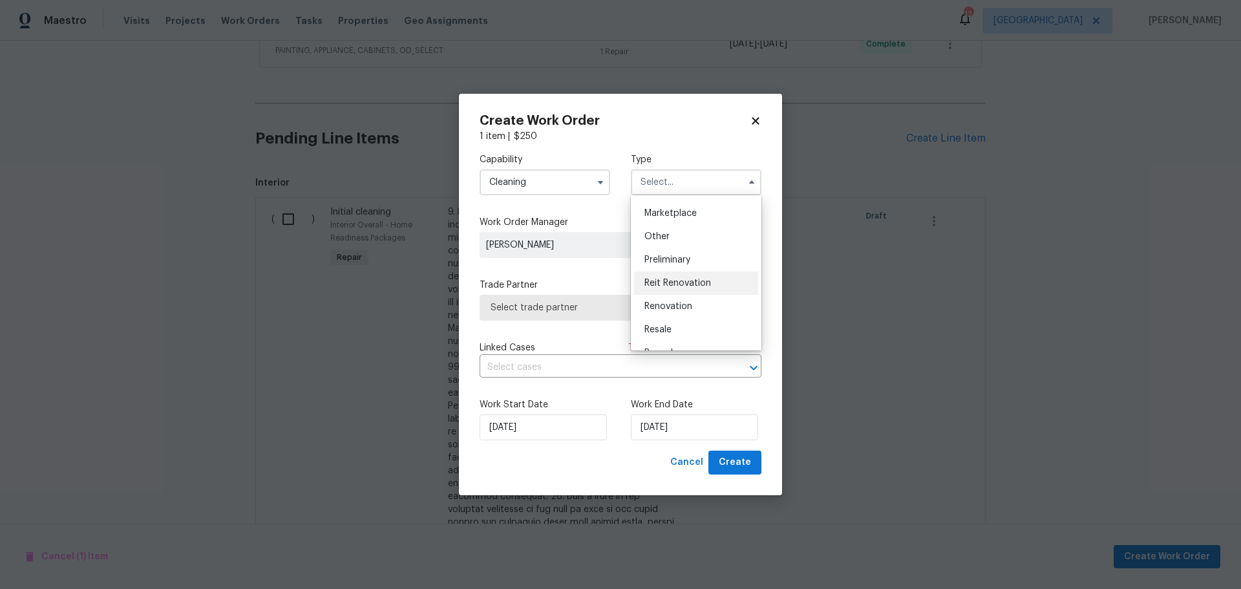
scroll to position [259, 0]
click at [678, 288] on div "Renovation" at bounding box center [696, 277] width 124 height 23
type input "Renovation"
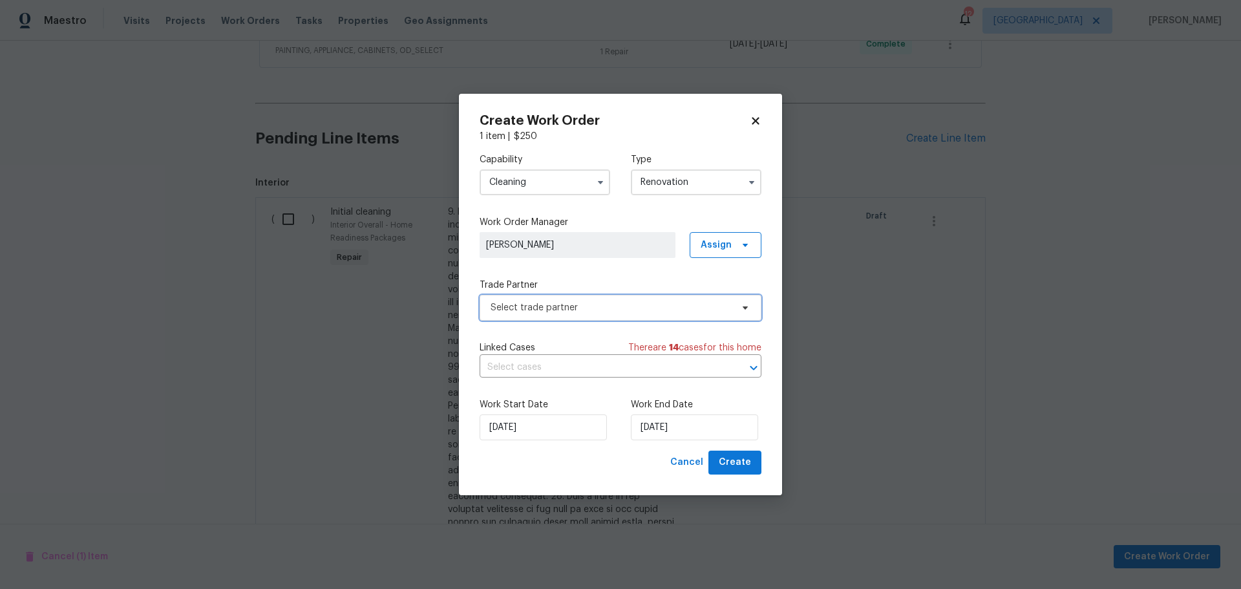
click at [648, 296] on span "Select trade partner" at bounding box center [621, 308] width 282 height 26
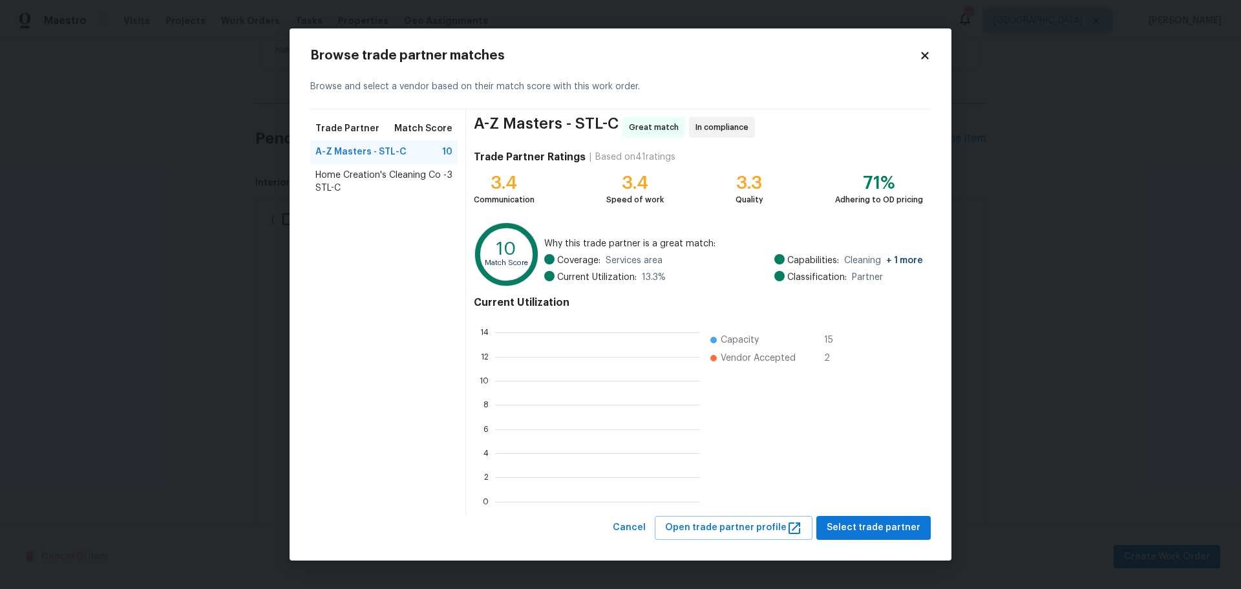
scroll to position [171, 195]
click at [845, 519] on button "Select trade partner" at bounding box center [874, 528] width 114 height 24
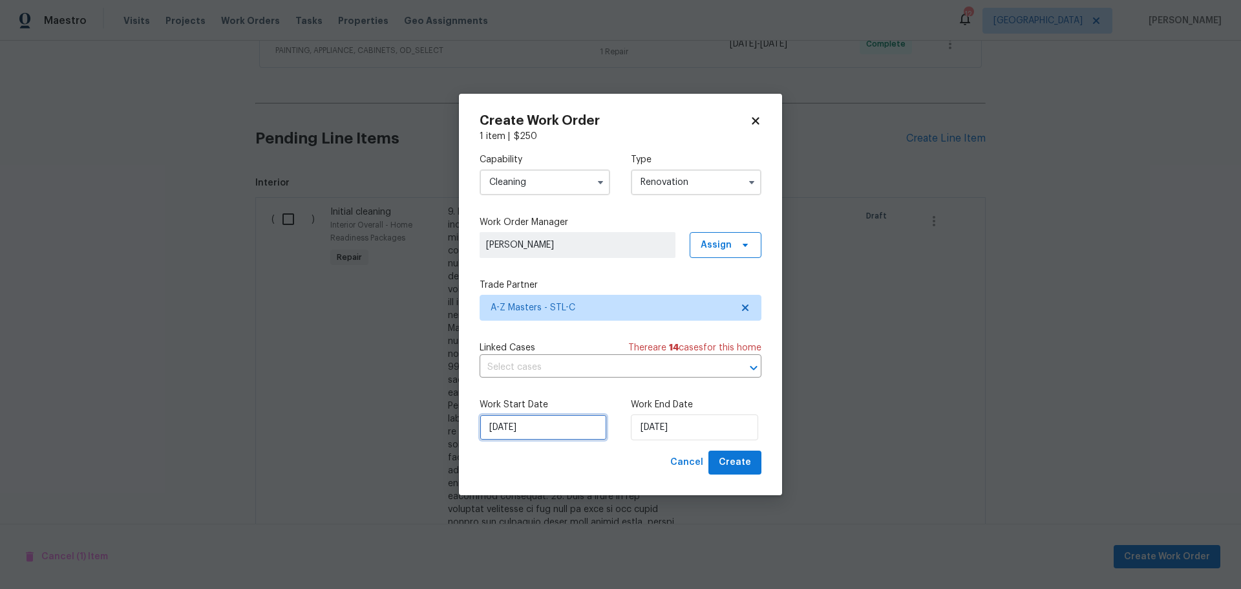
click at [577, 438] on input "8/20/2025" at bounding box center [543, 427] width 127 height 26
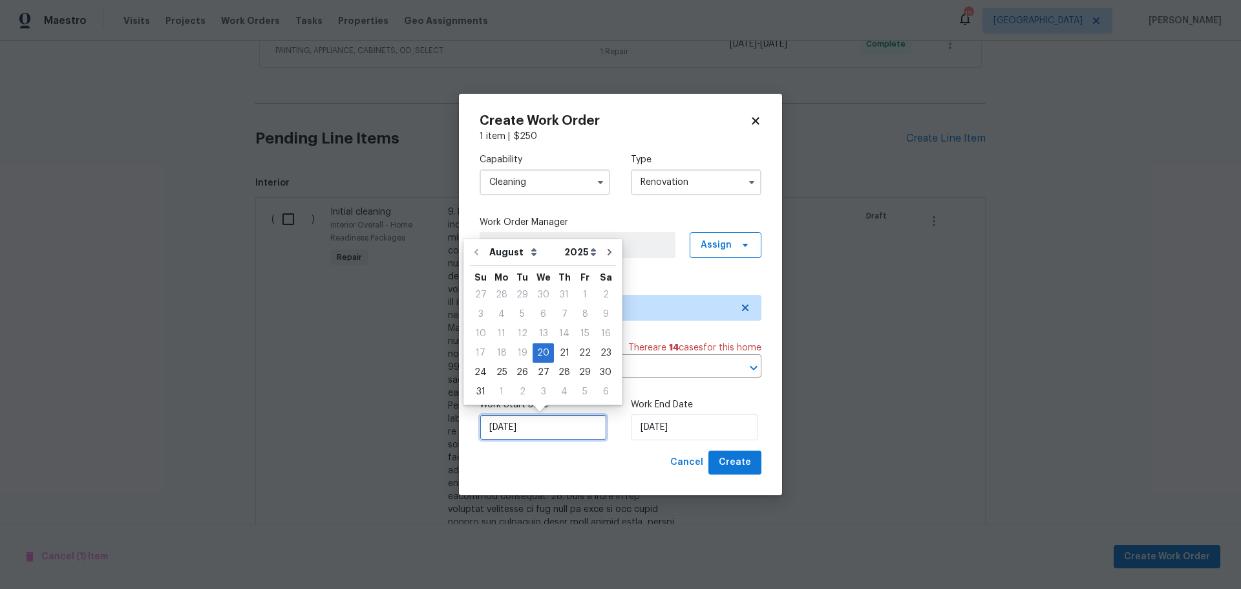
click at [577, 436] on input "8/20/2025" at bounding box center [543, 427] width 127 height 26
click at [672, 419] on input "8/20/2025" at bounding box center [694, 427] width 127 height 26
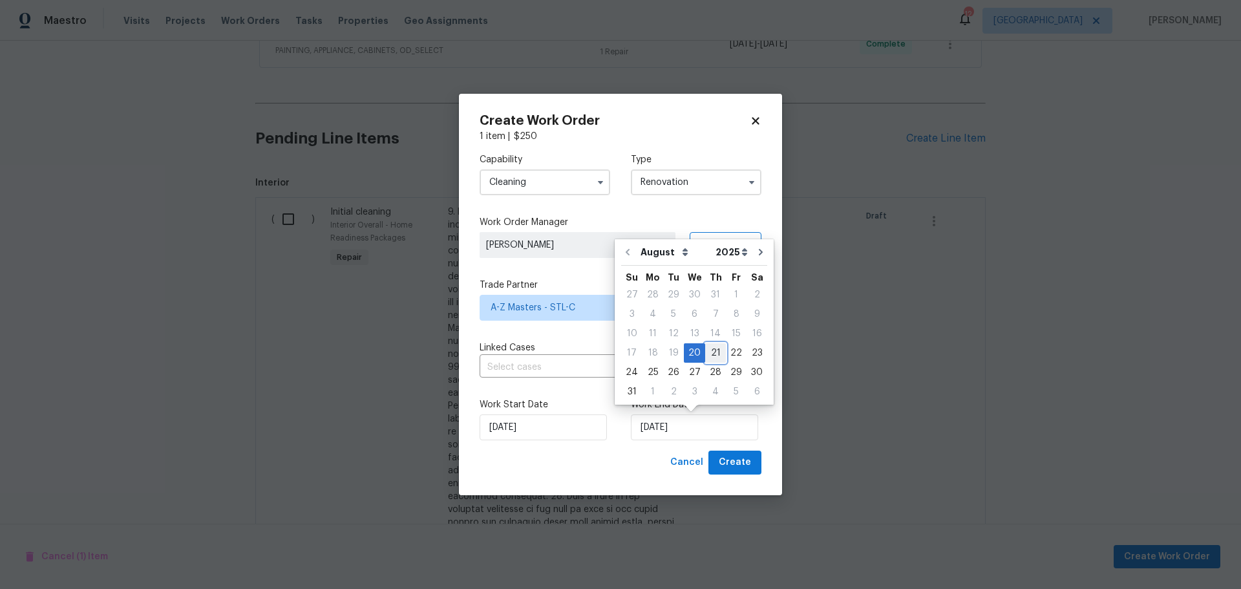
click at [719, 349] on div "21" at bounding box center [715, 353] width 21 height 18
type input "8/21/2025"
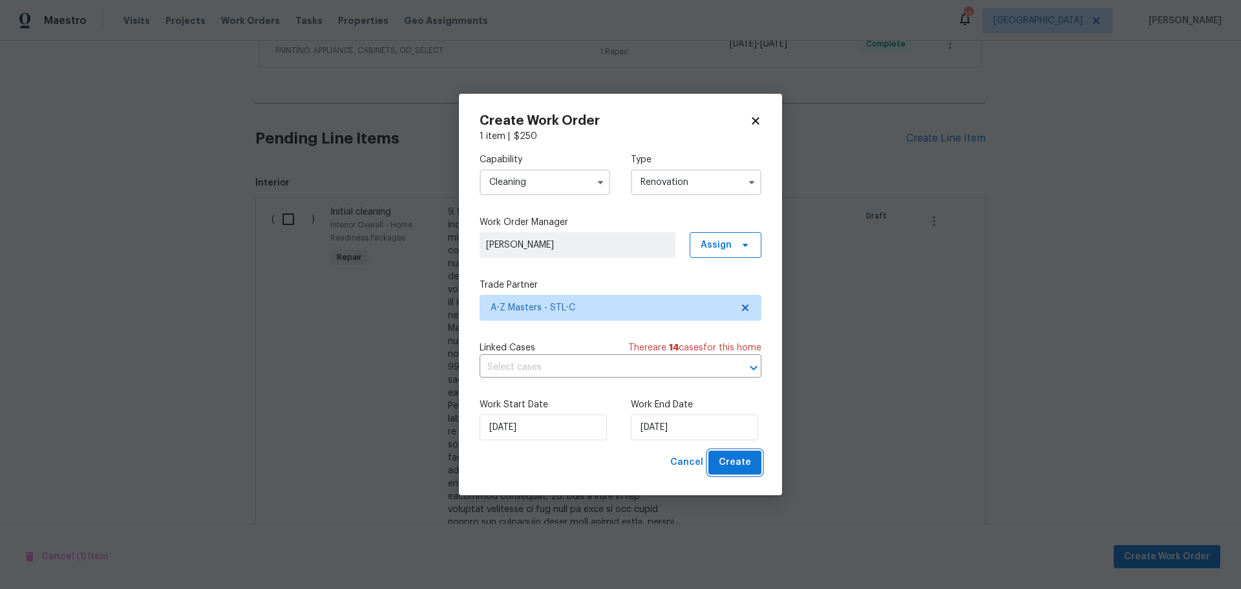
click at [740, 461] on span "Create" at bounding box center [735, 463] width 32 height 16
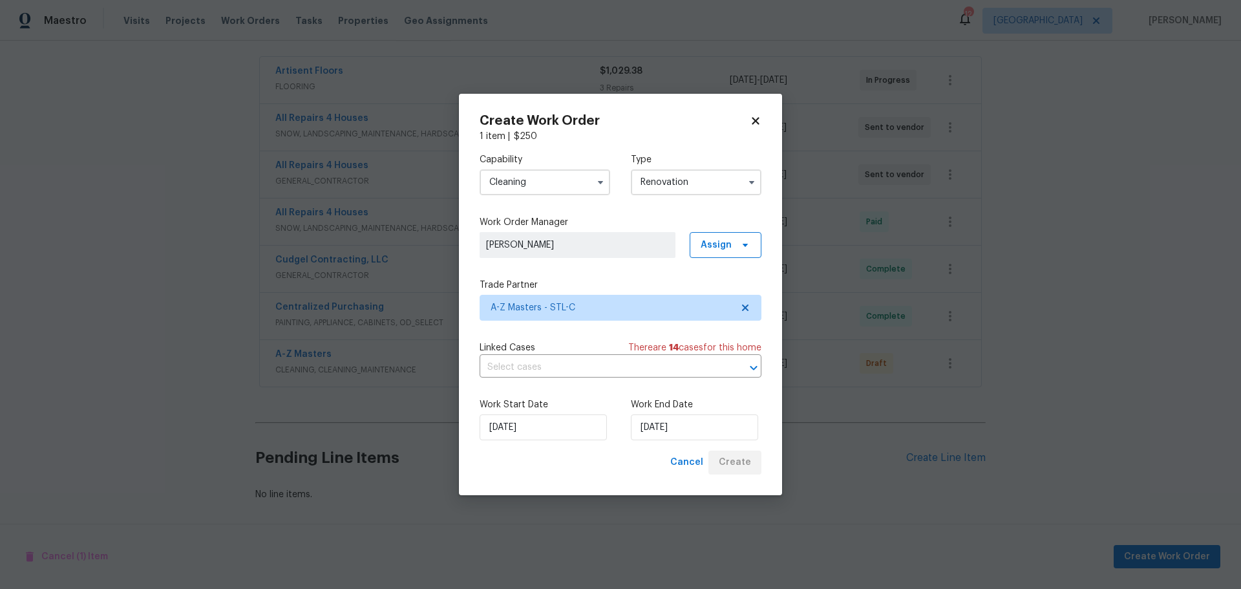
scroll to position [242, 0]
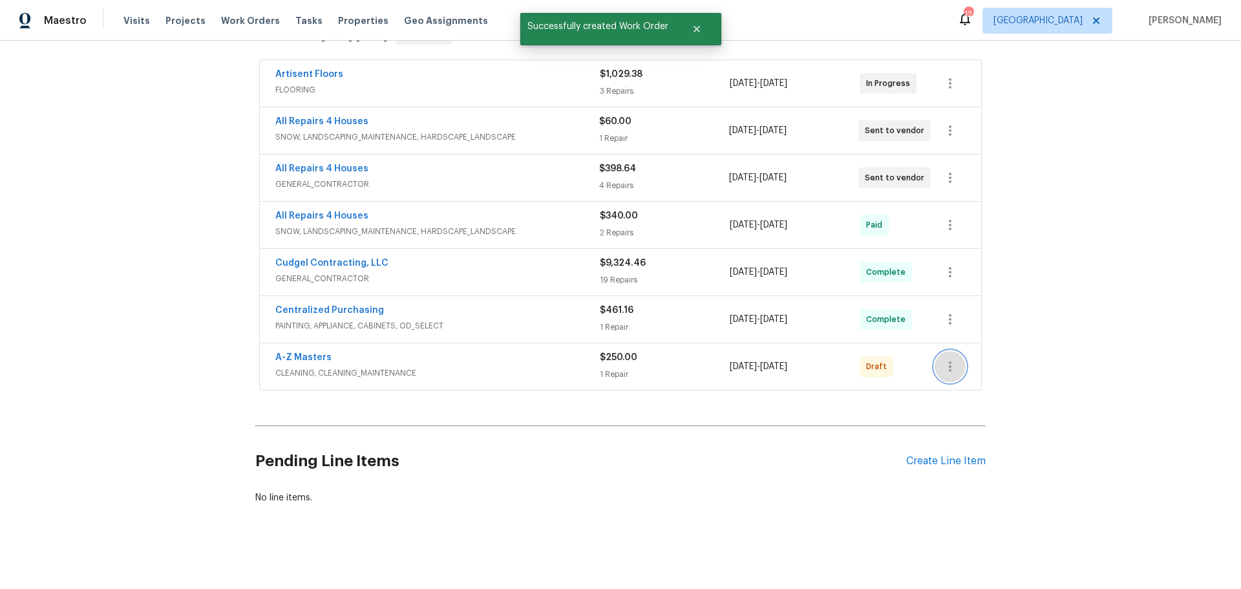
click at [943, 359] on icon "button" at bounding box center [951, 367] width 16 height 16
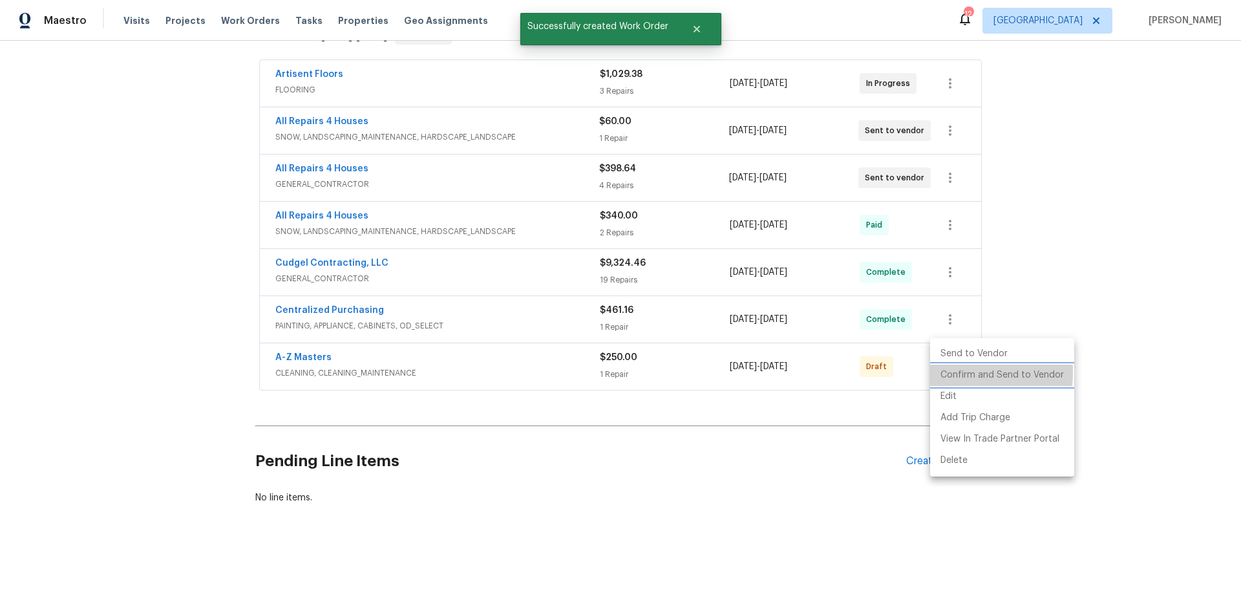
click at [947, 372] on li "Confirm and Send to Vendor" at bounding box center [1002, 375] width 144 height 21
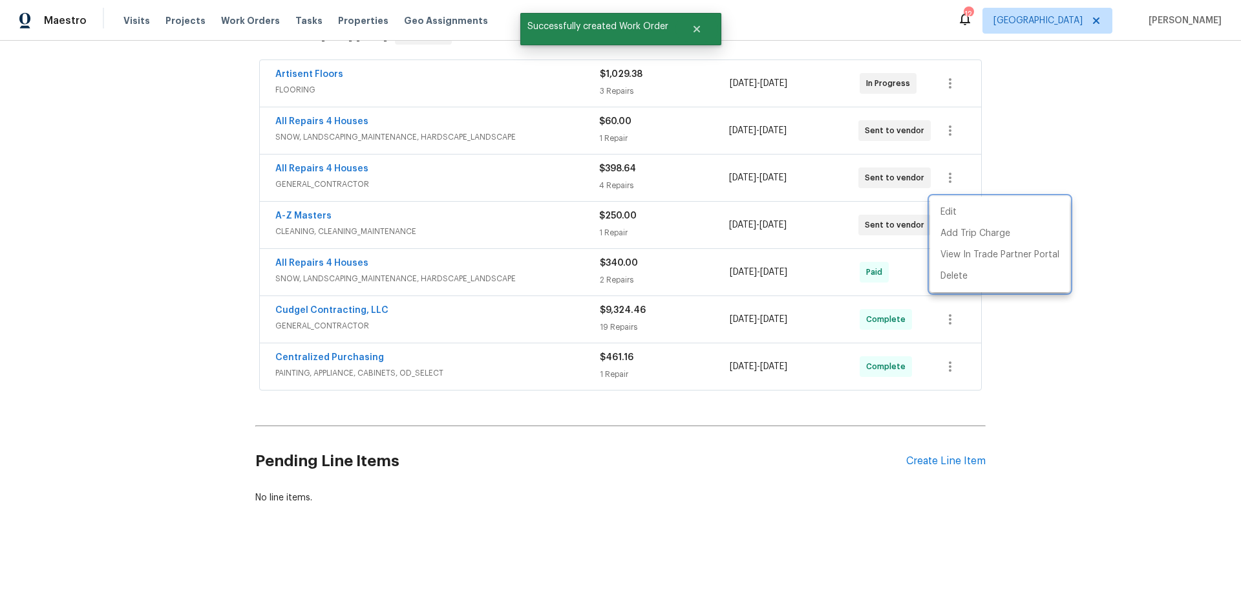
click at [293, 200] on div at bounding box center [620, 294] width 1241 height 589
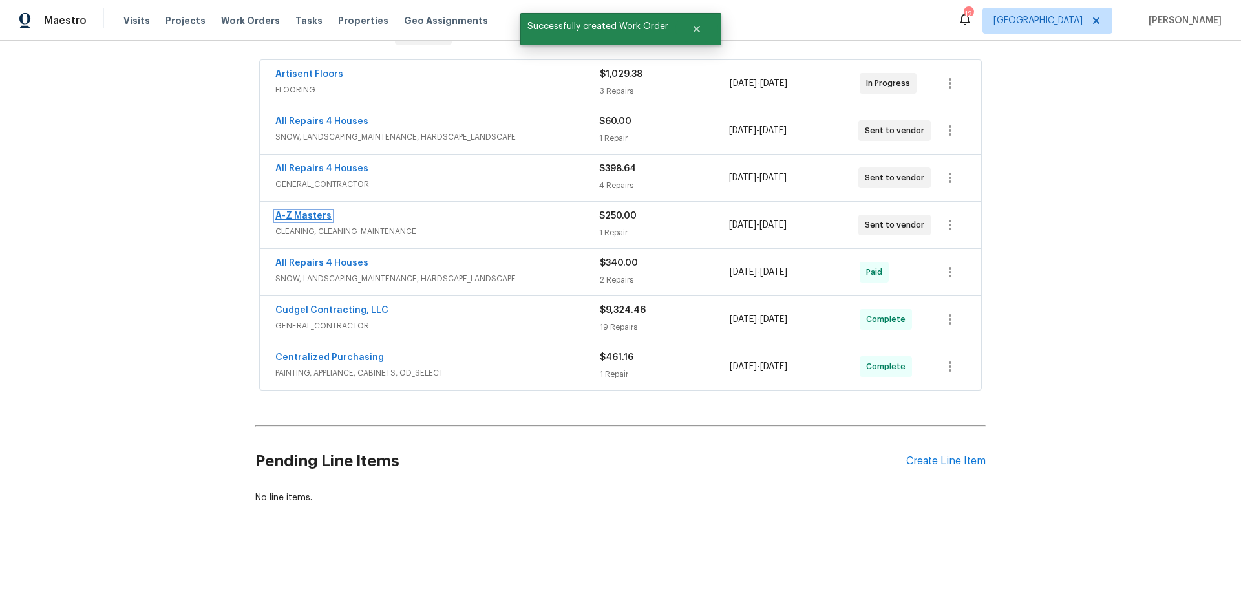
click at [293, 211] on link "A-Z Masters" at bounding box center [303, 215] width 56 height 9
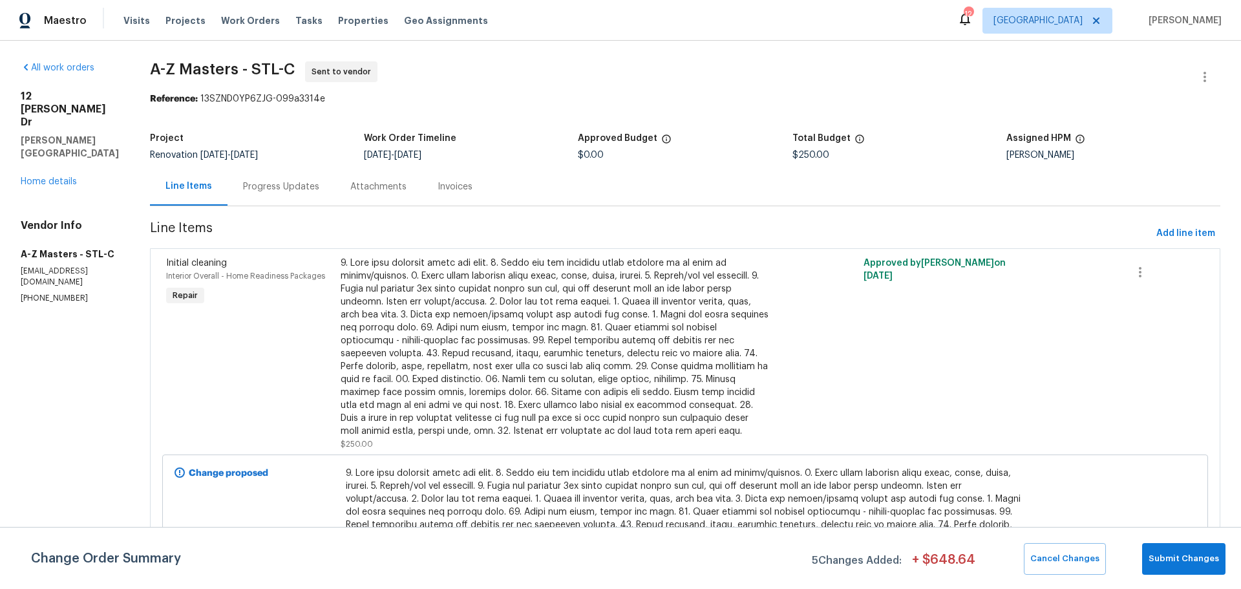
click at [248, 188] on div "Progress Updates" at bounding box center [281, 186] width 76 height 13
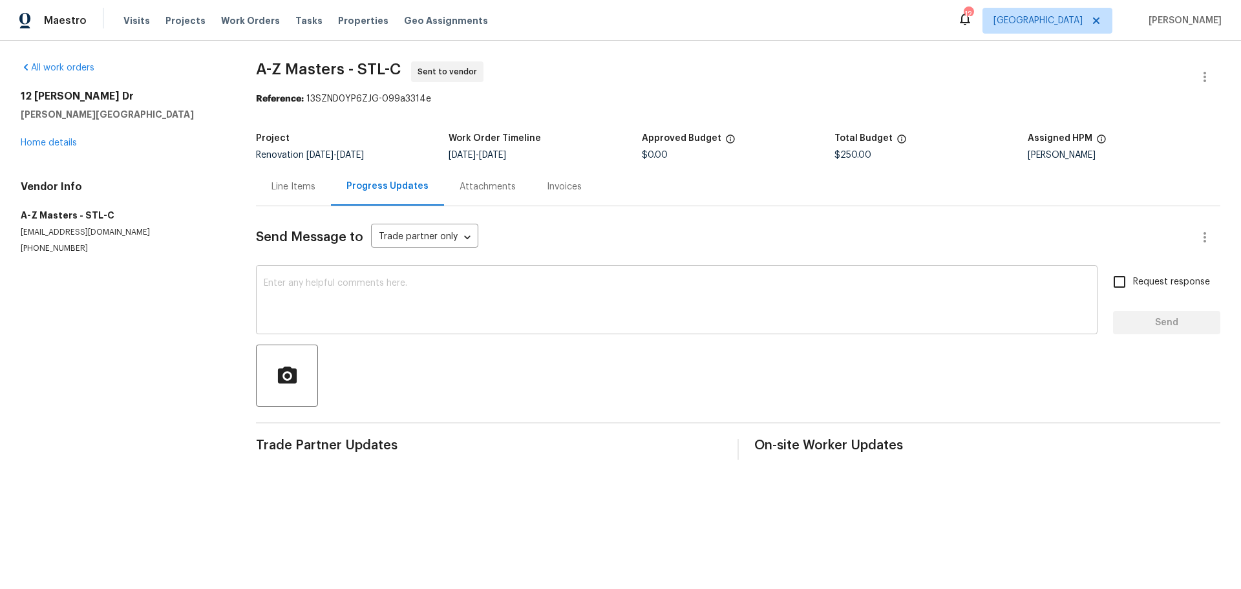
click at [336, 325] on div "x ​" at bounding box center [677, 301] width 842 height 66
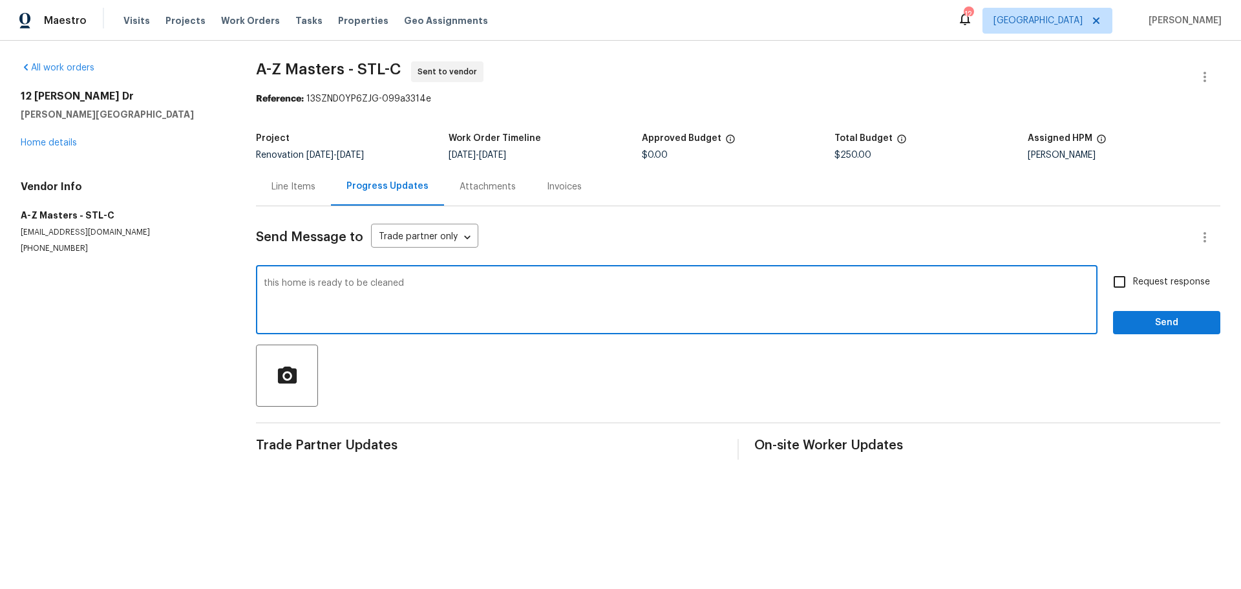
type textarea "this home is ready to be cleaned"
click at [1108, 281] on input "Request response" at bounding box center [1119, 281] width 27 height 27
checkbox input "true"
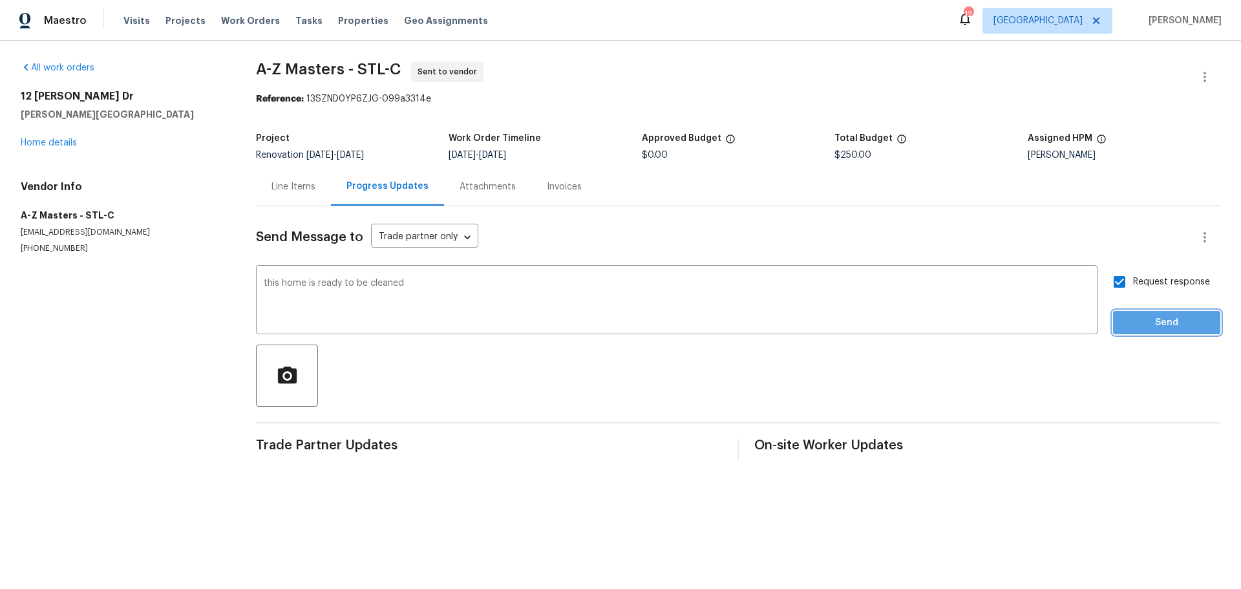
click at [1129, 321] on span "Send" at bounding box center [1167, 323] width 87 height 16
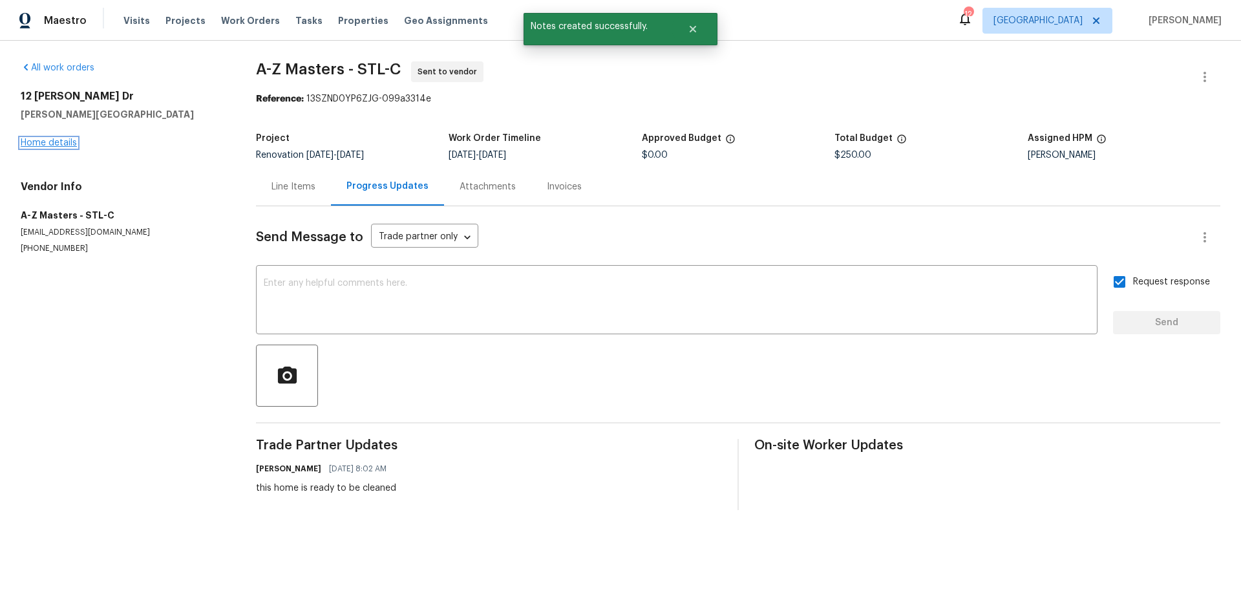
click at [65, 147] on link "Home details" at bounding box center [49, 142] width 56 height 9
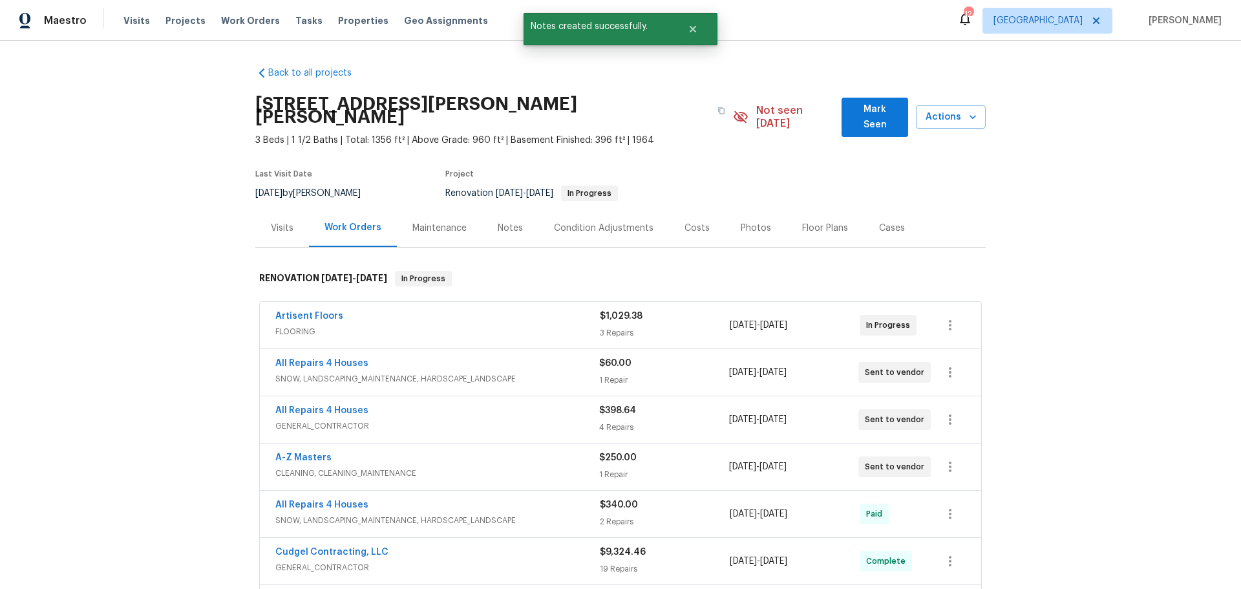
click at [883, 109] on span "Mark Seen" at bounding box center [875, 118] width 46 height 32
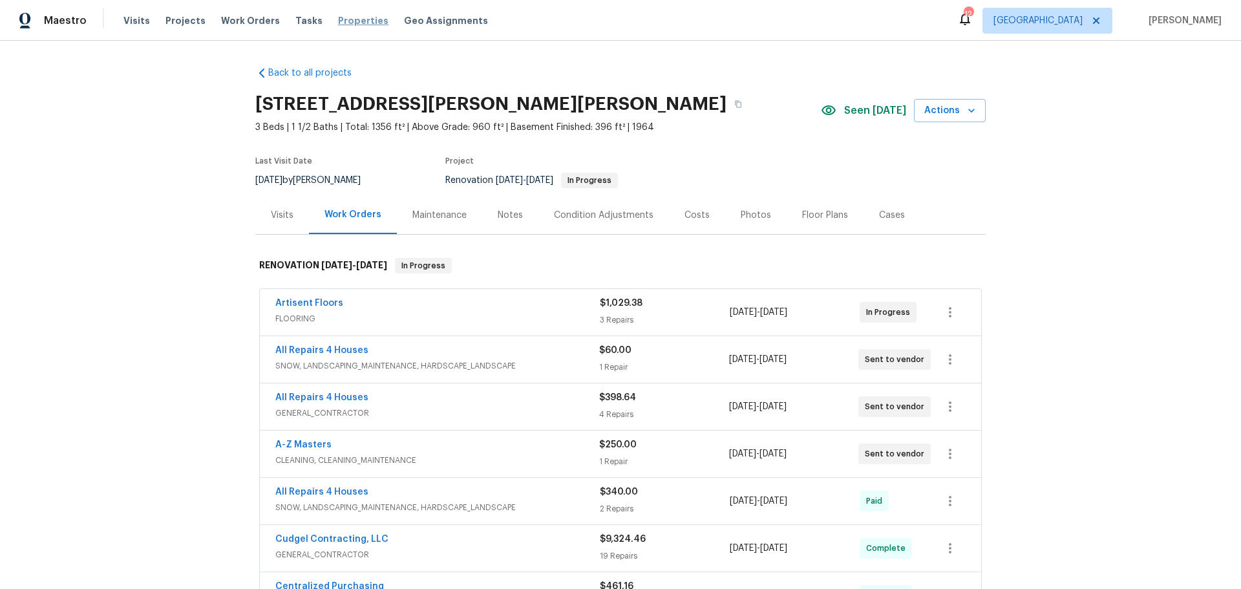
click at [338, 14] on span "Properties" at bounding box center [363, 20] width 50 height 13
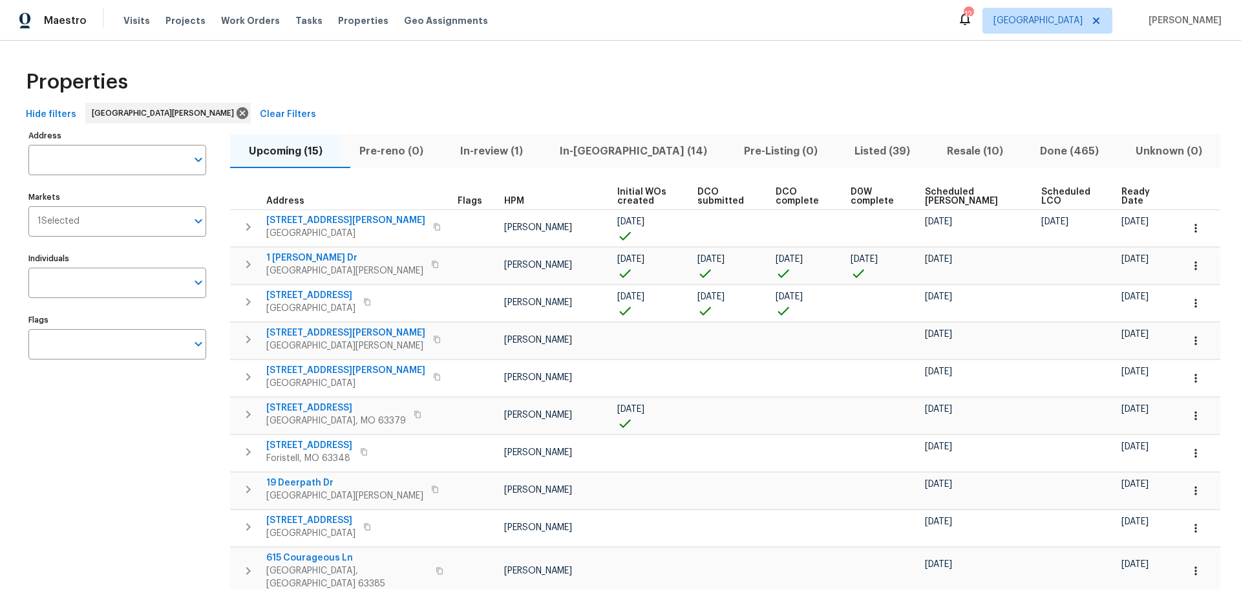
click at [620, 154] on span "In-[GEOGRAPHIC_DATA] (14)" at bounding box center [633, 151] width 169 height 18
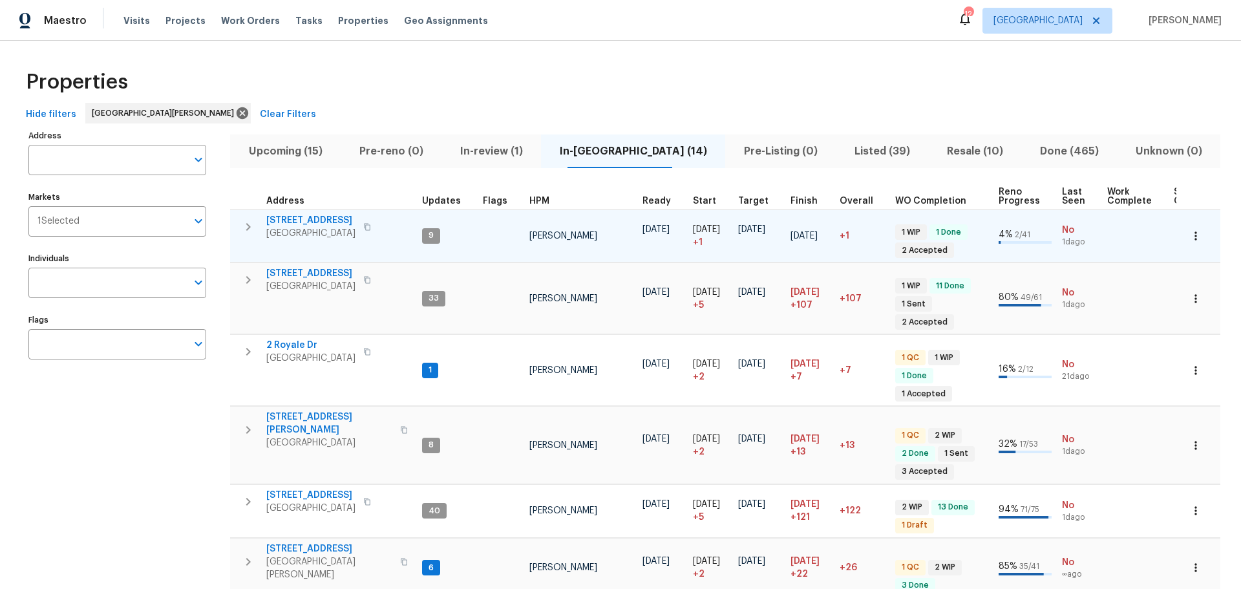
click at [299, 222] on span "[STREET_ADDRESS]" at bounding box center [310, 220] width 89 height 13
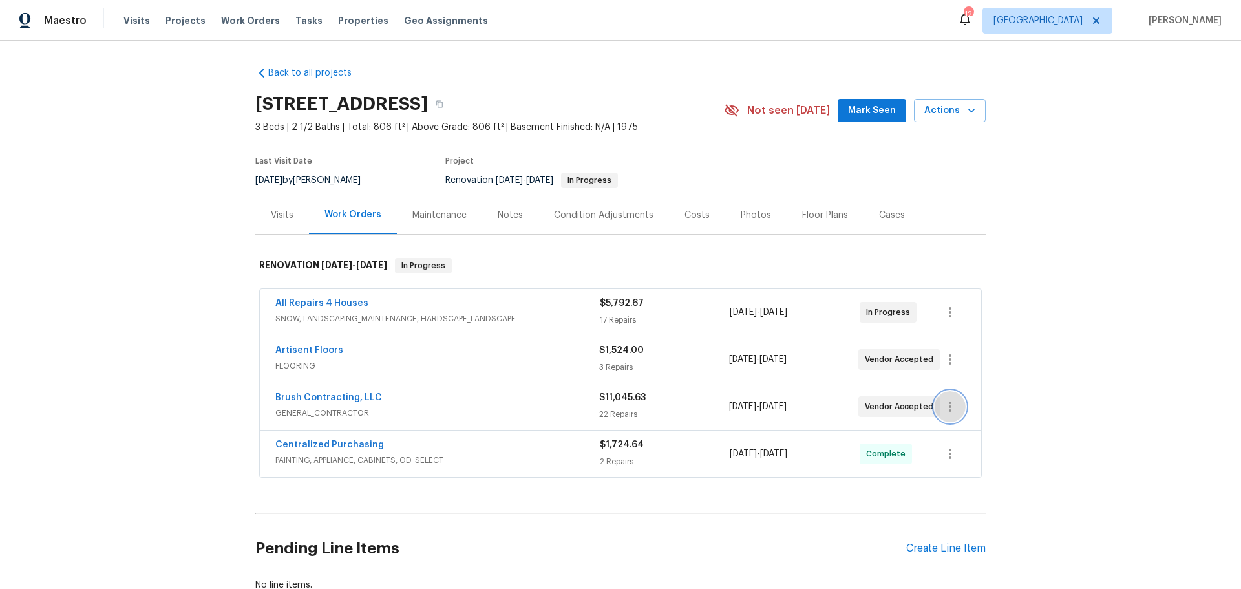
click at [950, 405] on icon "button" at bounding box center [951, 407] width 16 height 16
click at [949, 405] on li "Edit" at bounding box center [1000, 406] width 140 height 21
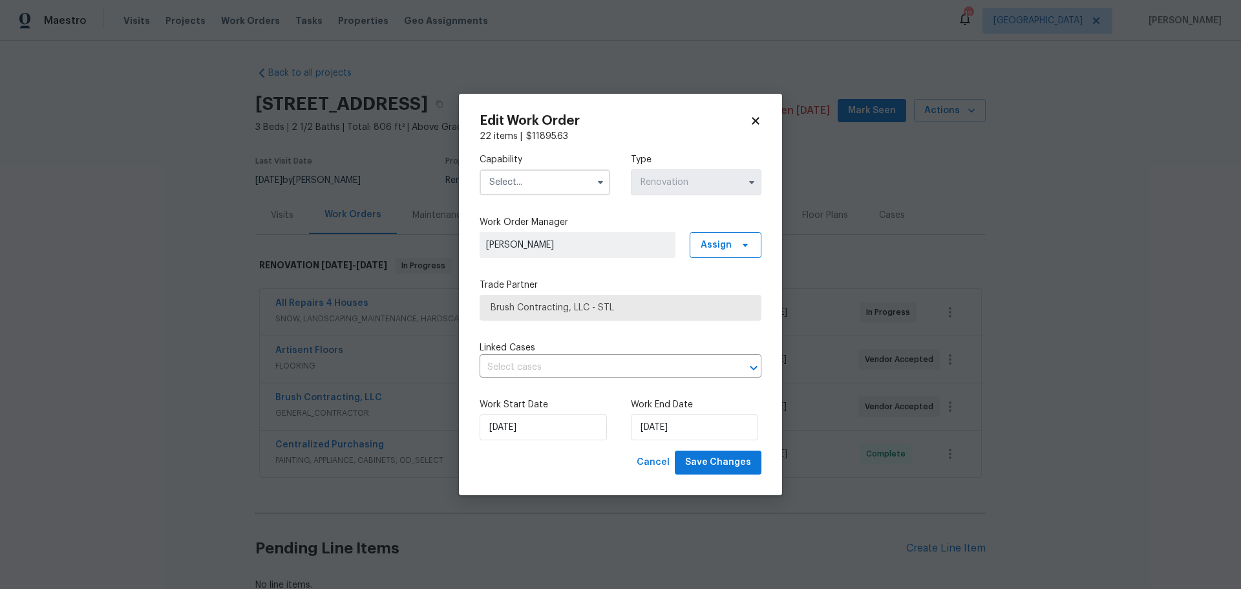
click at [653, 442] on div "Work Start Date 8/5/2025 Work End Date 8/15/2025" at bounding box center [621, 419] width 282 height 63
click at [654, 433] on input "8/15/2025" at bounding box center [694, 427] width 127 height 26
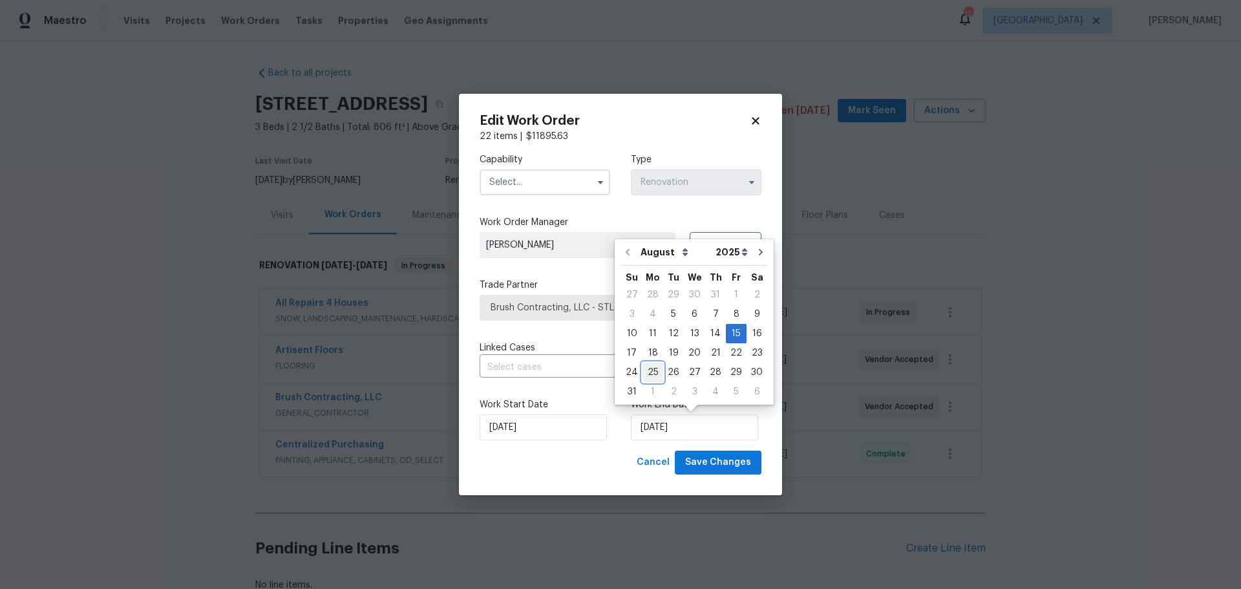
click at [649, 372] on div "25" at bounding box center [653, 372] width 21 height 18
type input "[DATE]"
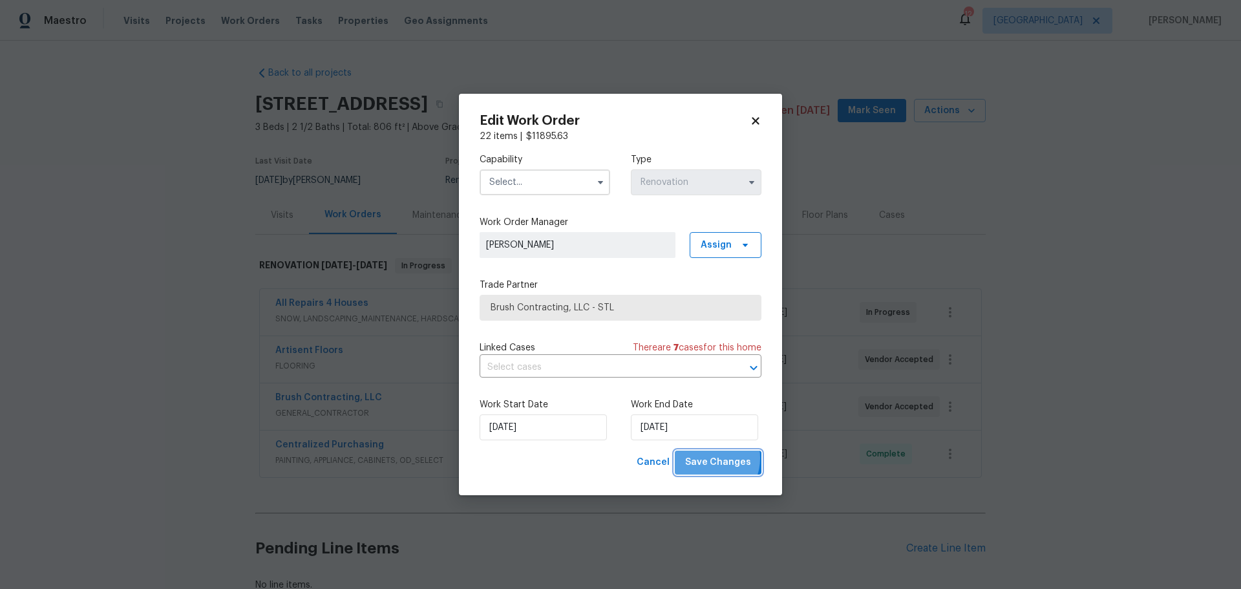
click at [711, 458] on span "Save Changes" at bounding box center [718, 463] width 66 height 16
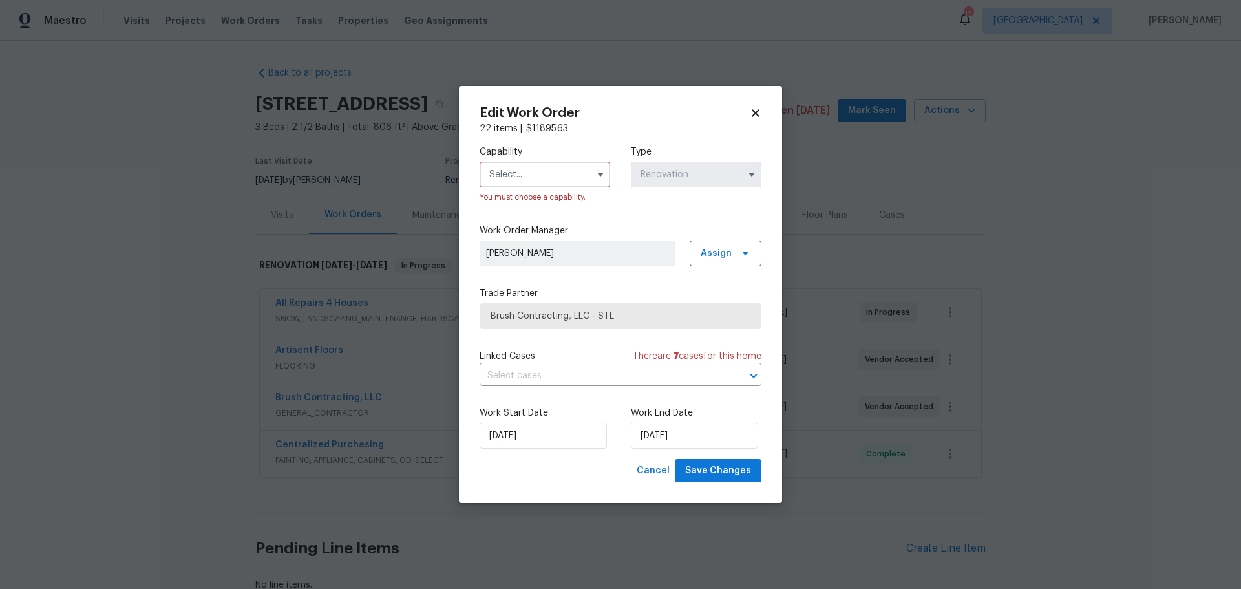
click at [567, 182] on input "text" at bounding box center [545, 175] width 131 height 26
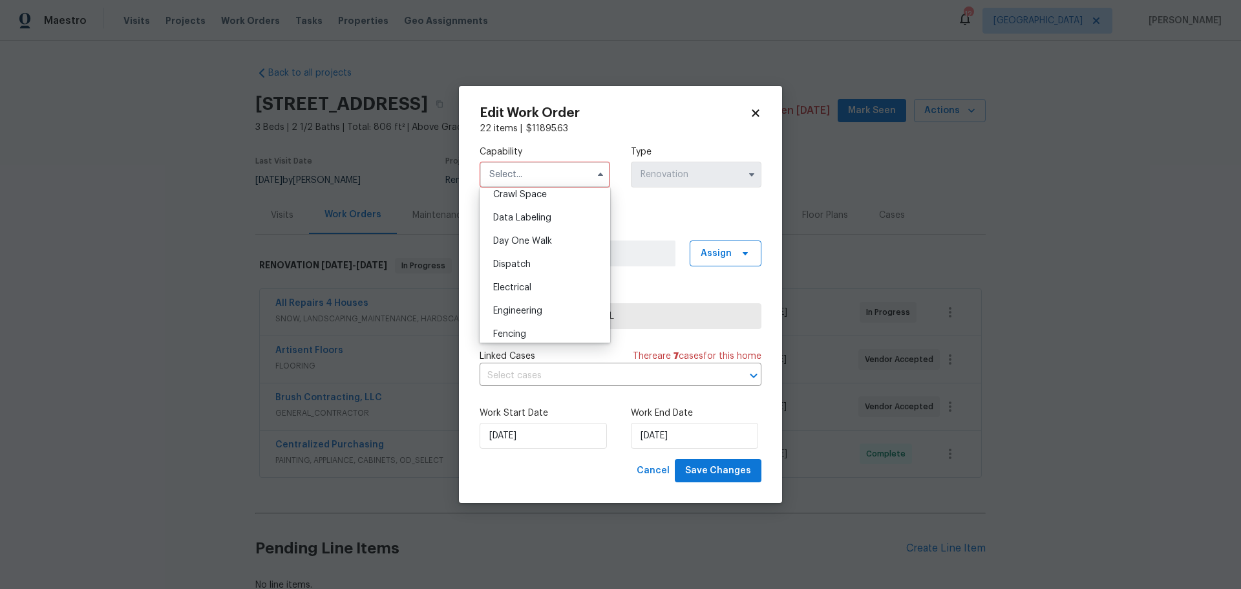
scroll to position [517, 0]
click at [552, 308] on span "General Contractor" at bounding box center [534, 303] width 83 height 9
type input "General Contractor"
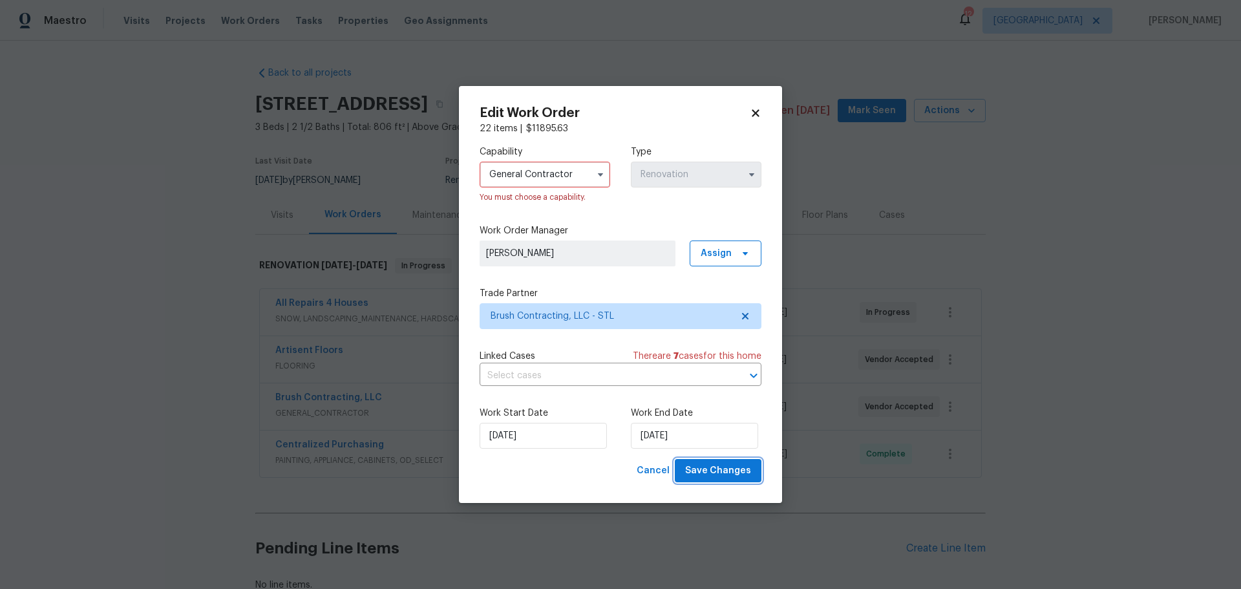
click at [714, 469] on span "Save Changes" at bounding box center [718, 471] width 66 height 16
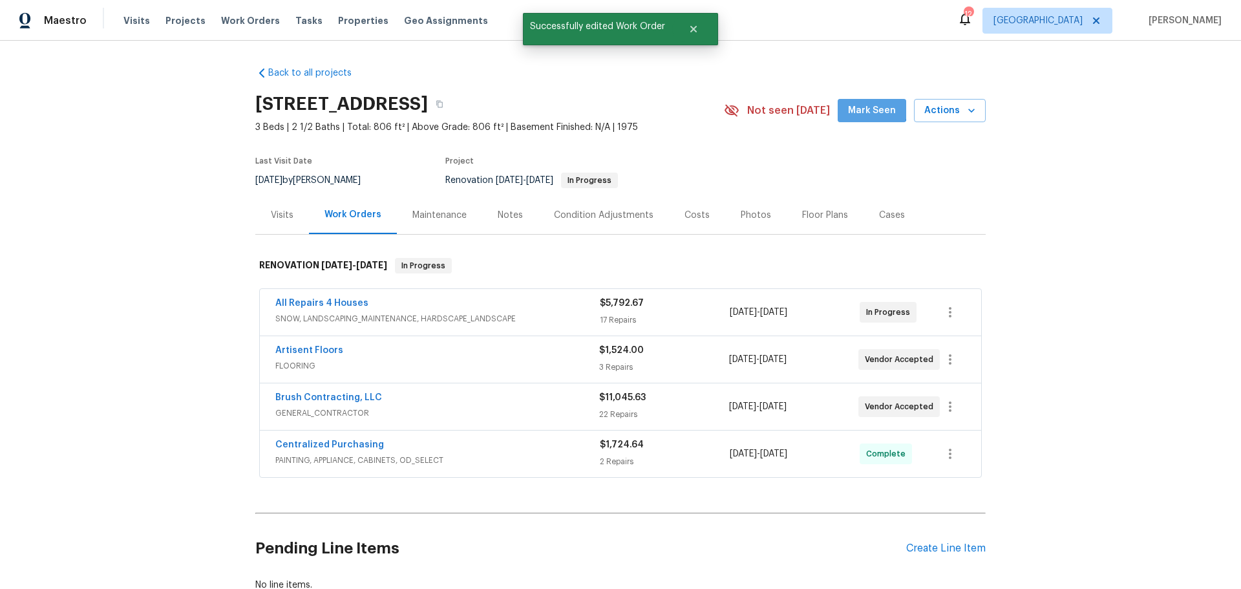
click at [850, 100] on button "Mark Seen" at bounding box center [872, 111] width 69 height 24
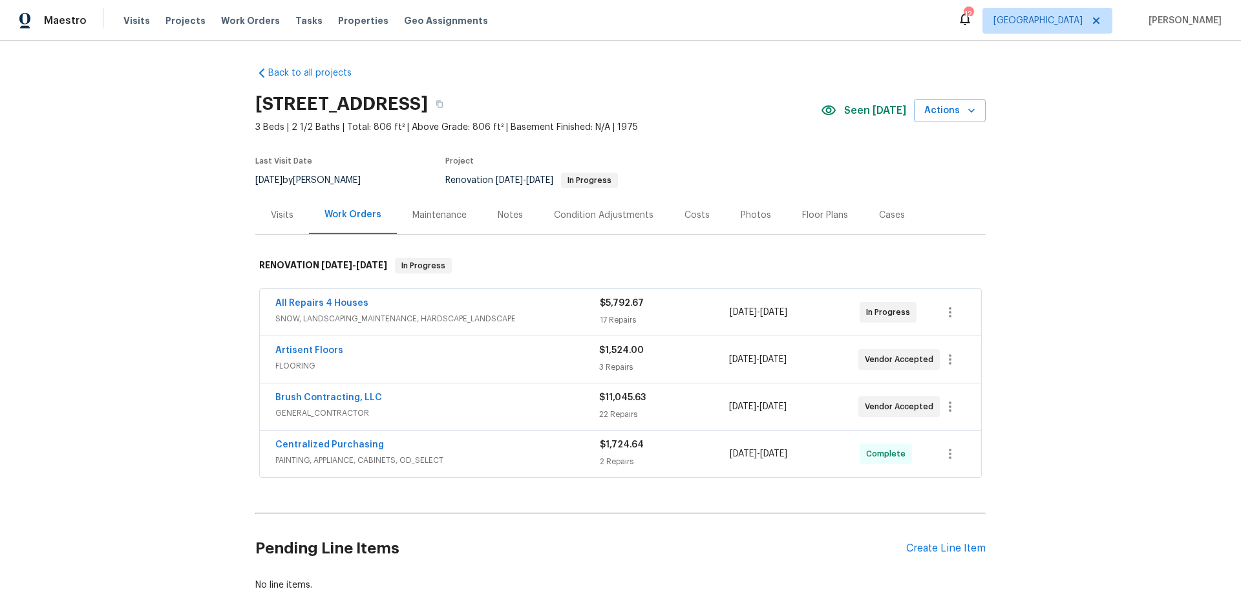
click at [319, 27] on div "Visits Projects Work Orders Tasks Properties Geo Assignments" at bounding box center [313, 21] width 380 height 26
click at [343, 23] on span "Properties" at bounding box center [363, 20] width 50 height 13
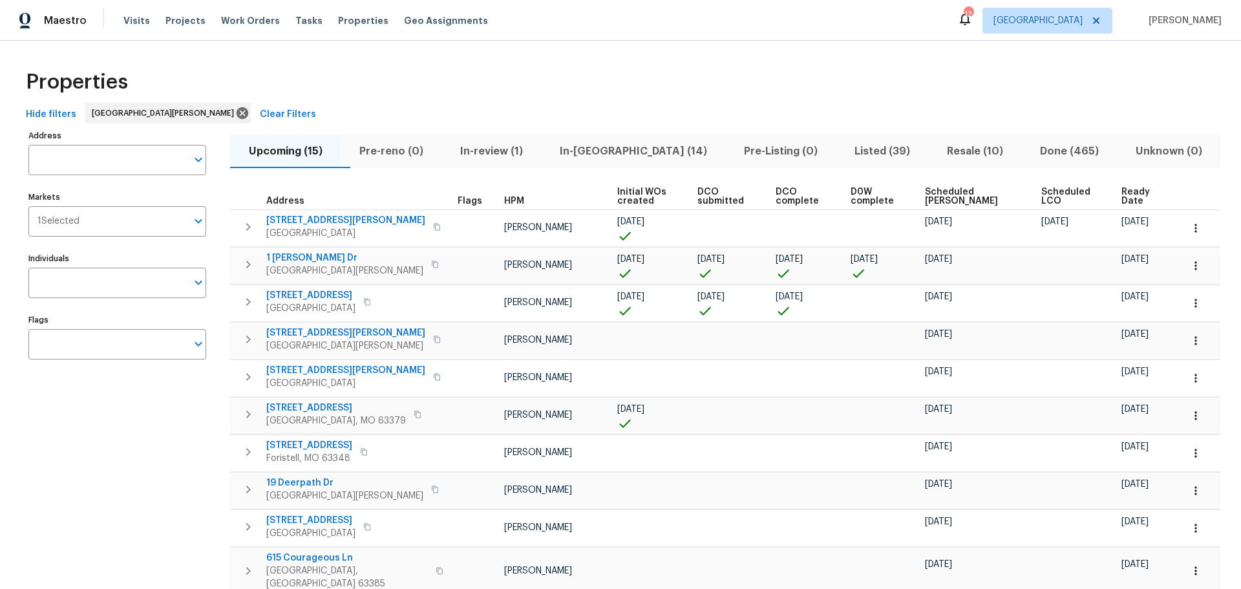
click at [622, 163] on button "In-[GEOGRAPHIC_DATA] (14)" at bounding box center [633, 151] width 184 height 34
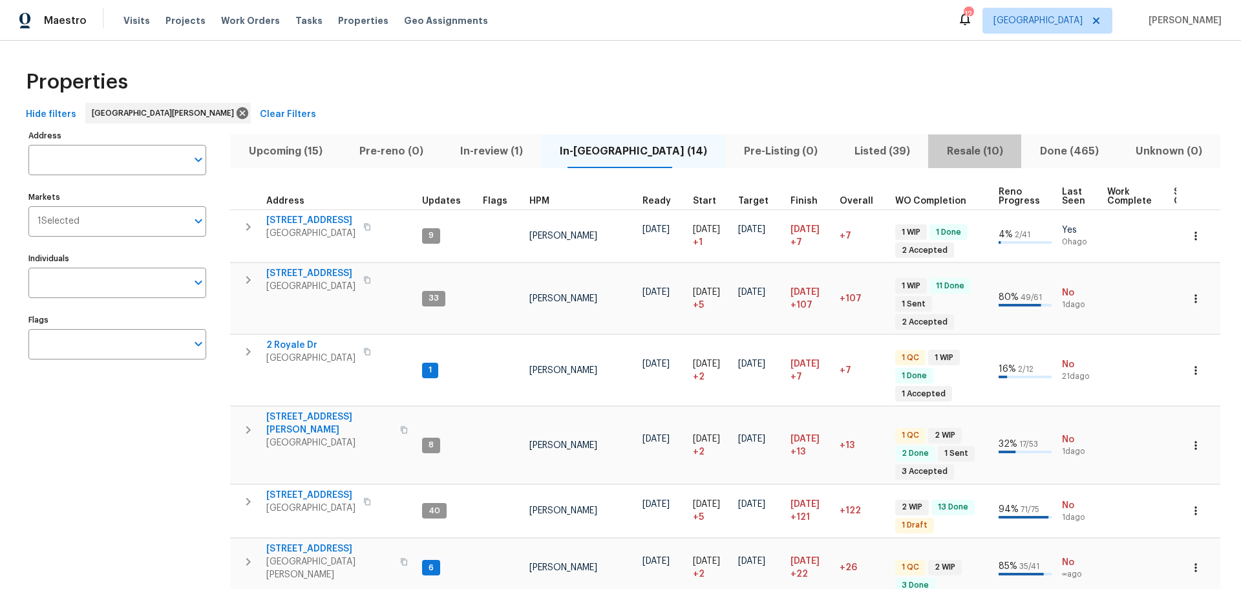
click at [936, 154] on span "Resale (10)" at bounding box center [975, 151] width 78 height 18
